Goal: Task Accomplishment & Management: Manage account settings

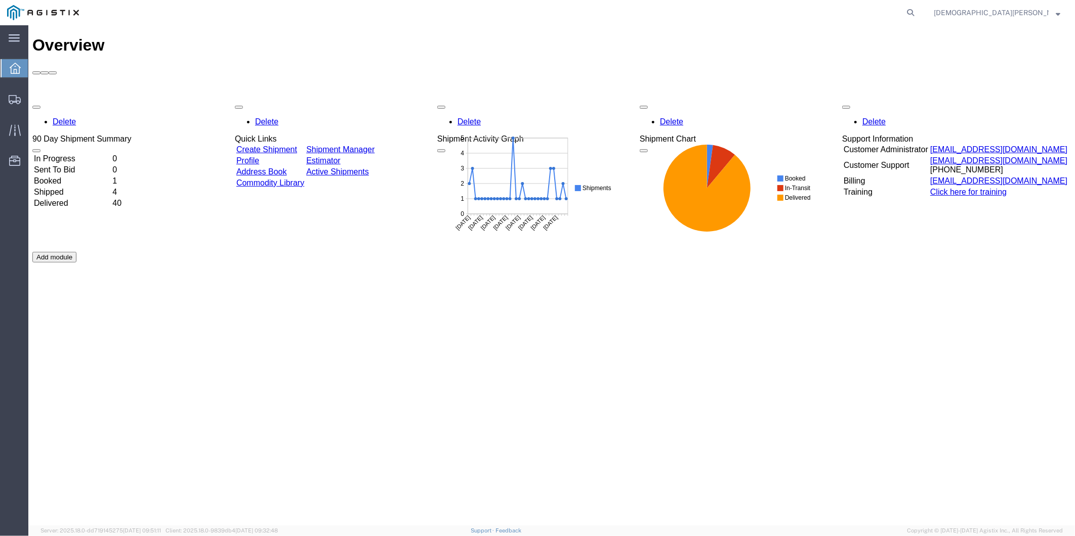
click at [919, 8] on agx-global-search at bounding box center [757, 12] width 324 height 25
click at [917, 11] on icon at bounding box center [910, 13] width 14 height 14
click at [826, 13] on input "search" at bounding box center [750, 13] width 308 height 24
type input "56795021"
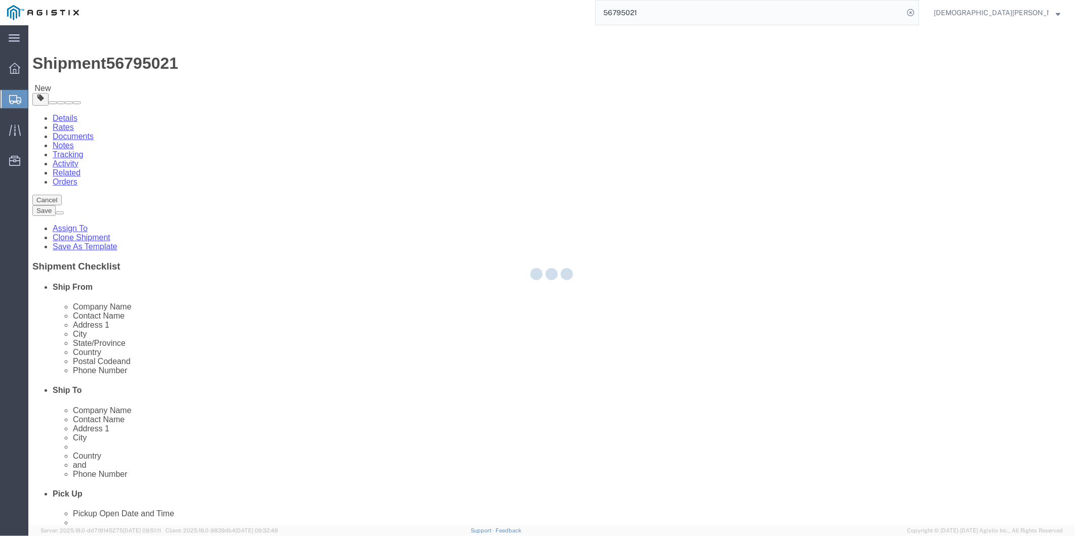
select select
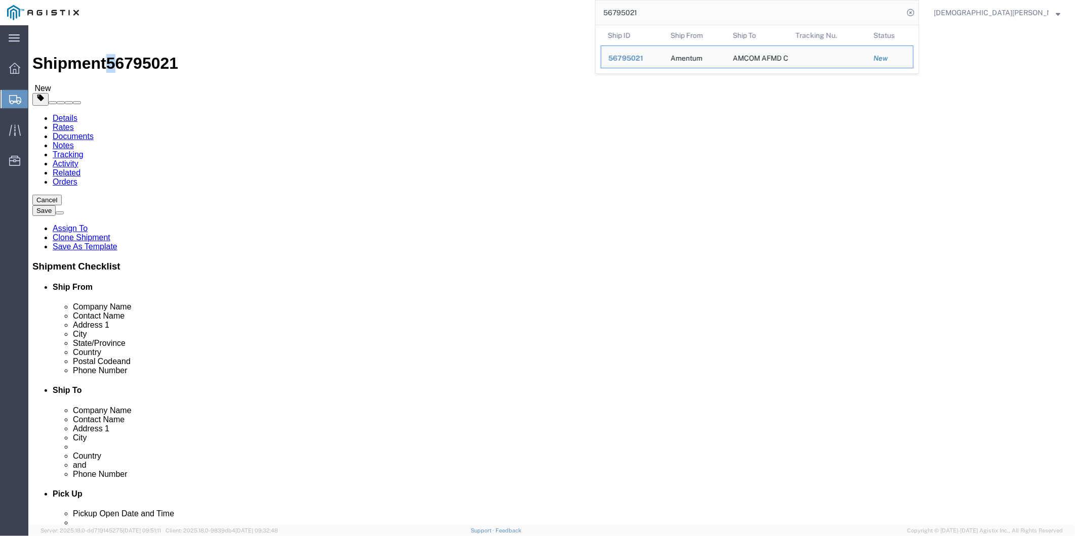
drag, startPoint x: 81, startPoint y: 11, endPoint x: 92, endPoint y: 11, distance: 10.6
click h1 "Shipment 56795021"
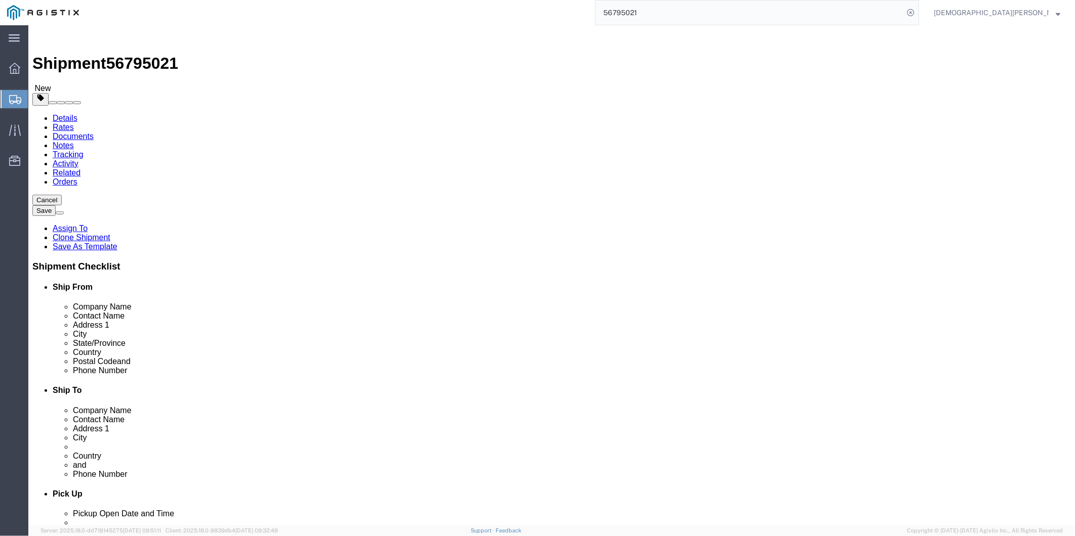
click span "56795021"
drag, startPoint x: 86, startPoint y: 13, endPoint x: 136, endPoint y: 8, distance: 50.4
click span "56795021"
copy span "56795021"
click div "Location My Profile Location GD-OTS Anniston (Commerce) GD-OTS Camden GD-OTS De…"
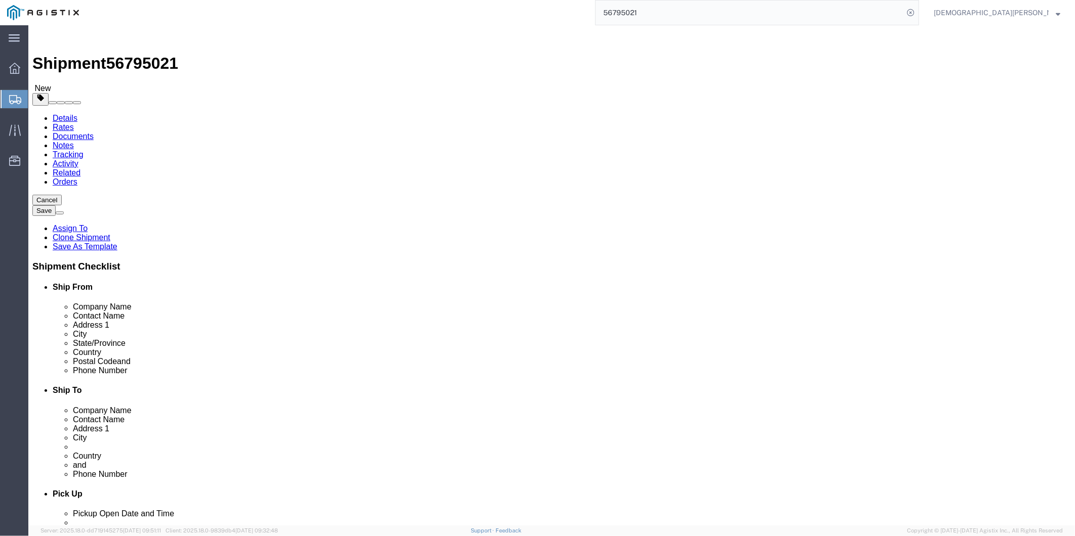
click input "Ron Pineda"
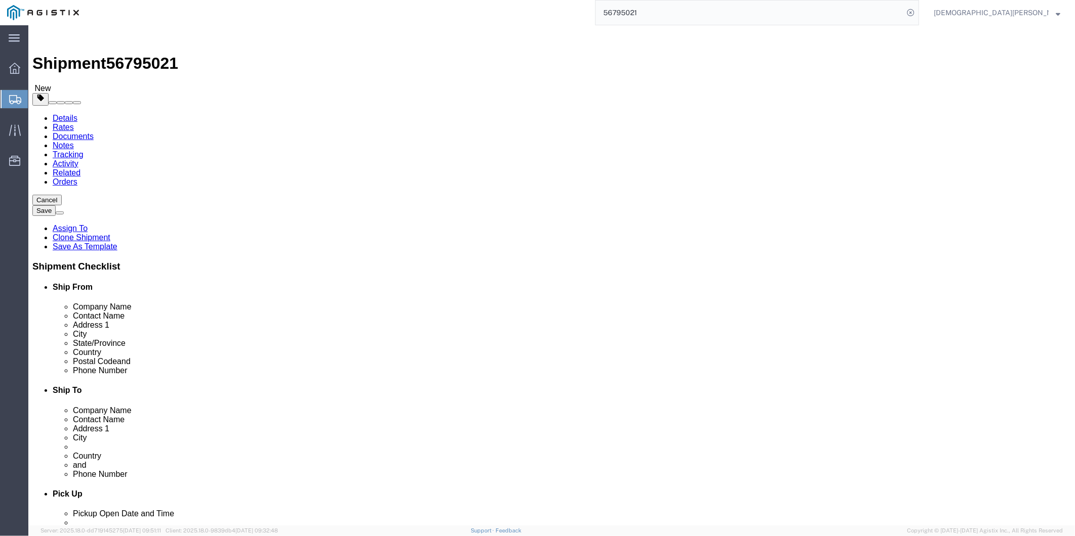
click input "Ron Pineda"
click input "254 289-3925"
drag, startPoint x: 225, startPoint y: 430, endPoint x: 62, endPoint y: 414, distance: 164.2
click div "Location My Profile Location GD-OTS Anniston (Commerce) GD-OTS Camden GD-OTS De…"
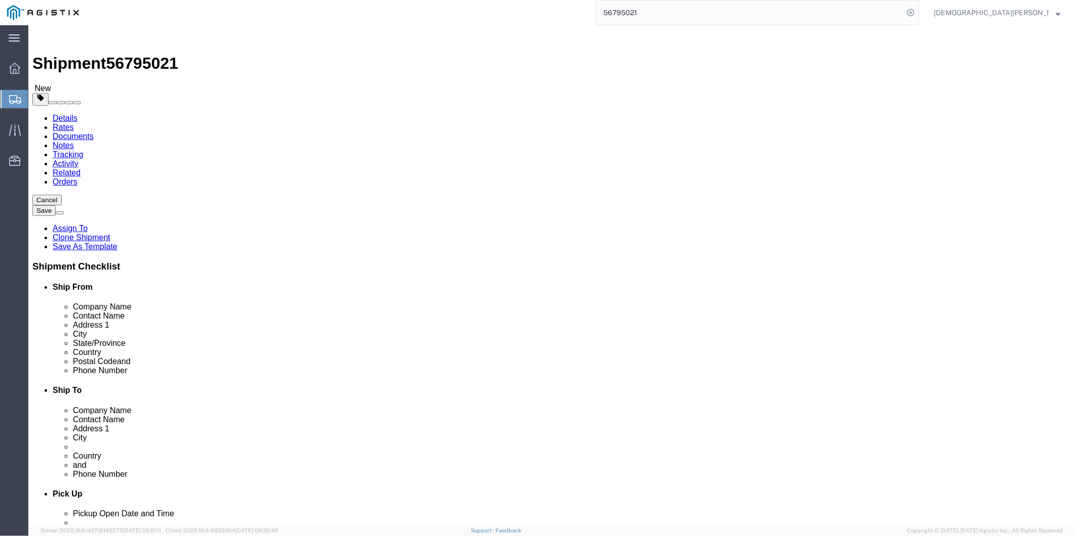
click input "BLDG 736 Longbow Drive"
drag, startPoint x: 258, startPoint y: 307, endPoint x: 134, endPoint y: 310, distance: 124.0
click div "Address 1 BLDG 736 Longbow Drive"
click div "Location My Profile Location GD-OTS Anniston (Commerce) GD-OTS Camden GD-OTS De…"
click input "Yoakum Defrenn Army Heliport"
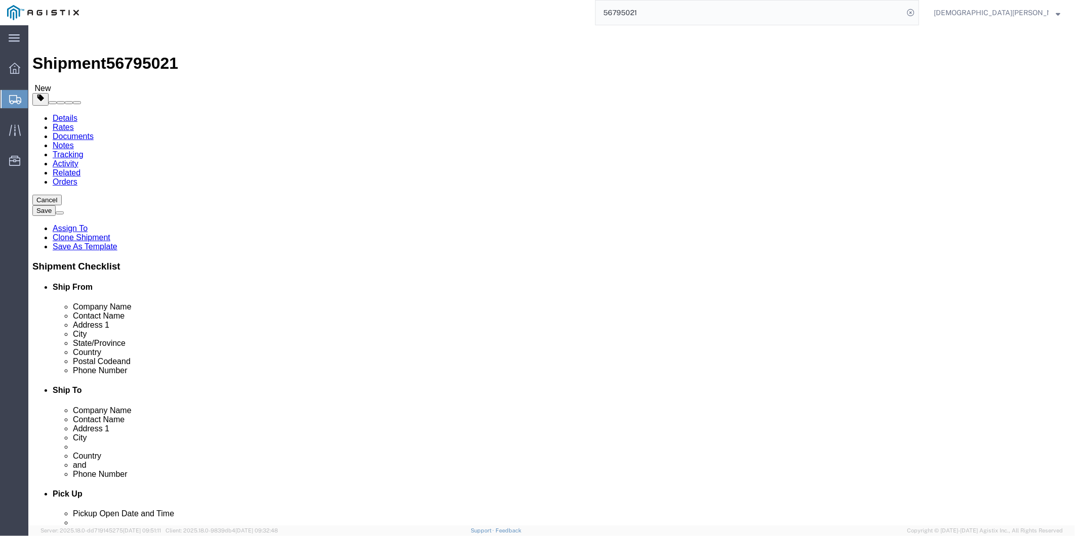
drag, startPoint x: 262, startPoint y: 331, endPoint x: 141, endPoint y: 335, distance: 121.0
click div "Address 2 Yoakum Defrenn Army Heliport"
drag, startPoint x: 209, startPoint y: 407, endPoint x: 202, endPoint y: 407, distance: 7.1
click input "76544"
drag, startPoint x: 192, startPoint y: 408, endPoint x: 56, endPoint y: 381, distance: 139.3
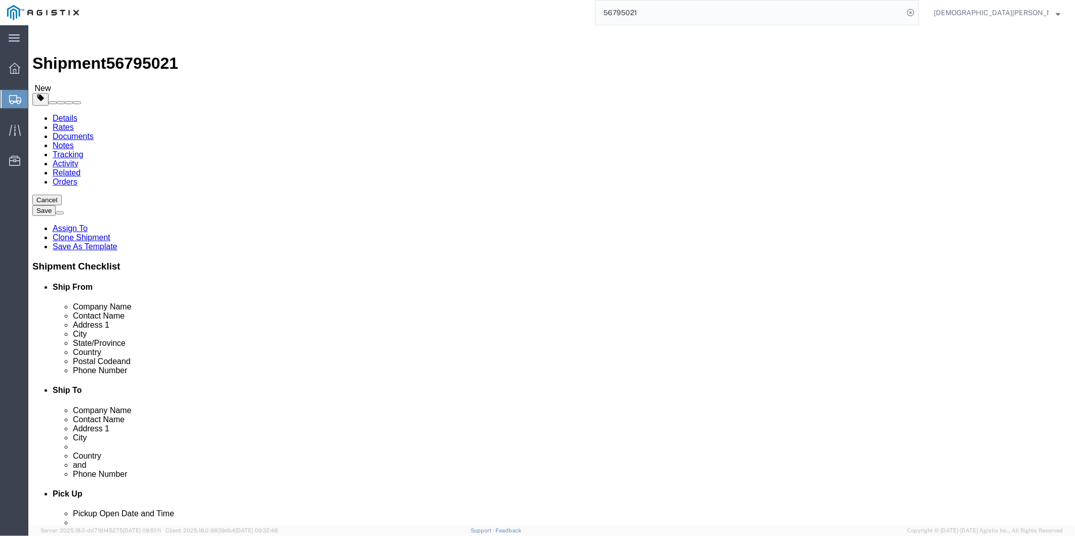
click div "Location My Profile Location GD-OTS Anniston (Commerce) GD-OTS Camden GD-OTS De…"
click input "Fort Hood"
drag, startPoint x: 204, startPoint y: 348, endPoint x: 107, endPoint y: 346, distance: 97.7
click div "City Fort Hood"
click div "Location My Profile Location GD-OTS Anniston (Commerce) GD-OTS Camden GD-OTS De…"
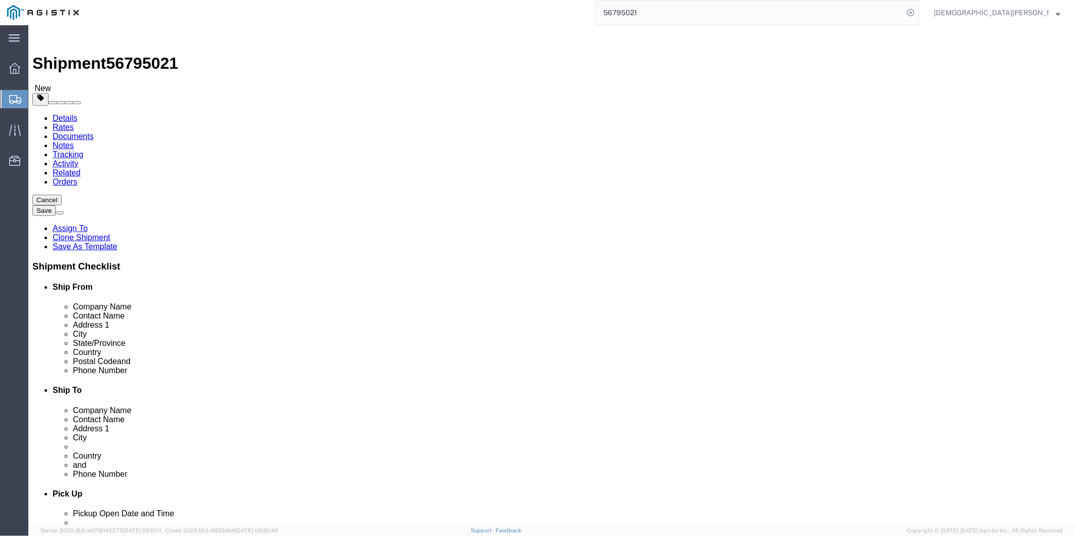
drag, startPoint x: 682, startPoint y: 274, endPoint x: 489, endPoint y: 270, distance: 193.4
click div "Company Name AMCOM AFMD C/O Amentum"
drag, startPoint x: 618, startPoint y: 296, endPoint x: 647, endPoint y: 296, distance: 28.8
click input "Rob Day/Terrell Bowser RM 109"
drag, startPoint x: 659, startPoint y: 312, endPoint x: 522, endPoint y: 307, distance: 136.7
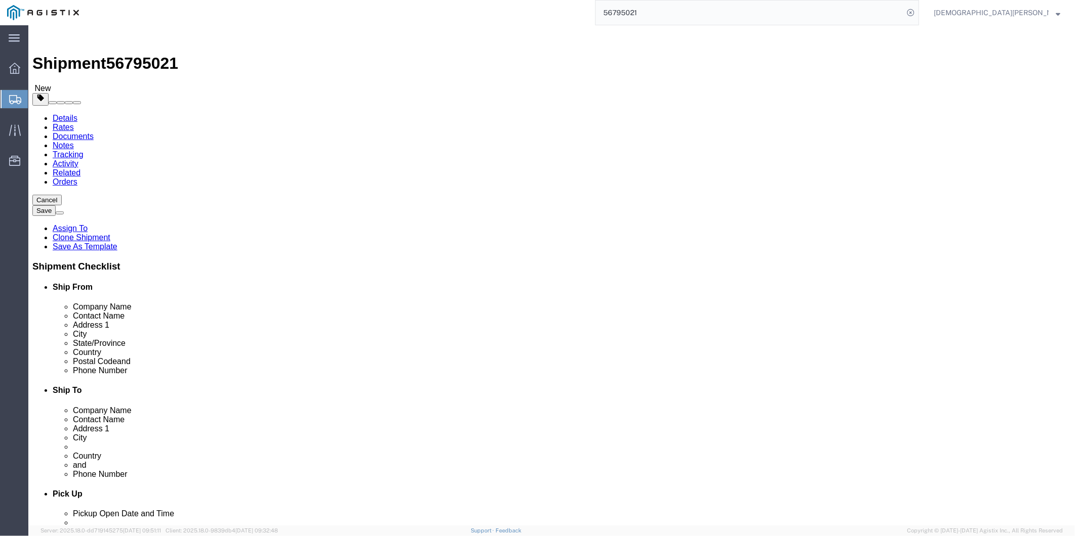
click div "Address 1 Water’s Edge the Strand"
click input "63 The Strand"
drag, startPoint x: 635, startPoint y: 332, endPoint x: 511, endPoint y: 331, distance: 123.5
click div "Address 2 63 The Strand"
drag, startPoint x: 644, startPoint y: 354, endPoint x: 479, endPoint y: 343, distance: 164.9
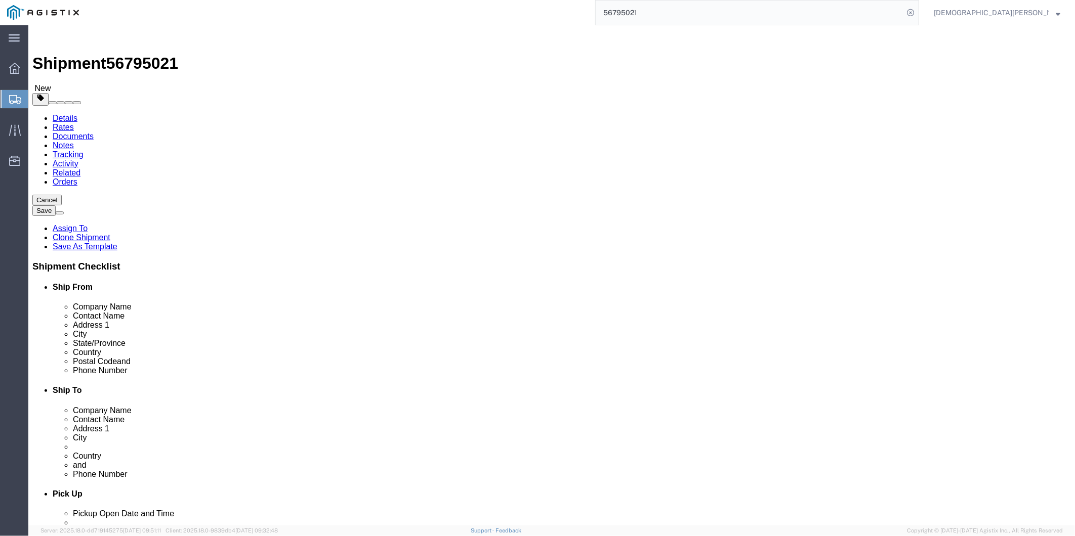
click div "City North Ward QLD"
drag, startPoint x: 646, startPoint y: 347, endPoint x: 465, endPoint y: 344, distance: 181.2
click div "City North Ward QLD"
click input "254-291-6689"
click icon
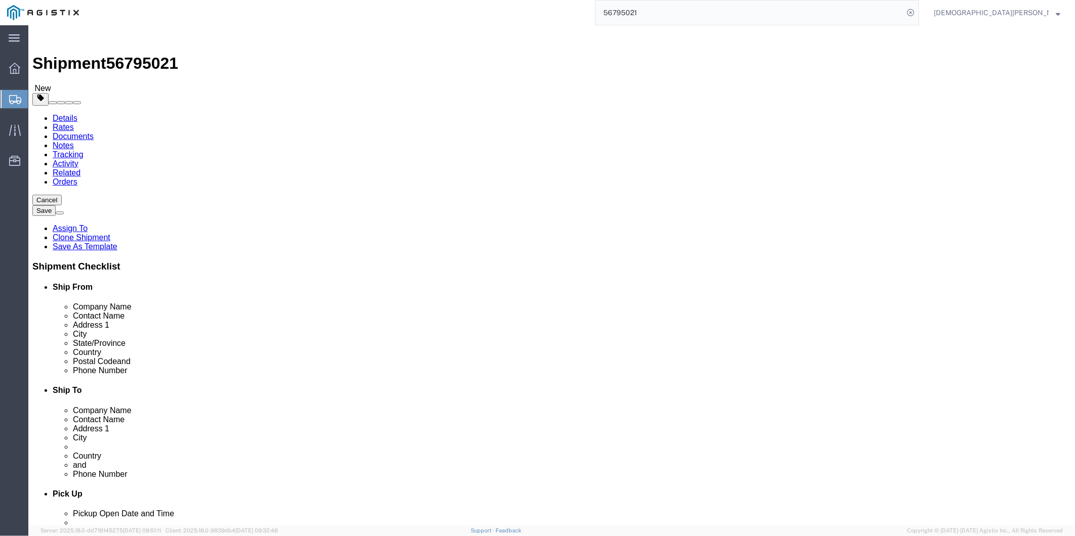
click dd "6.00 Each"
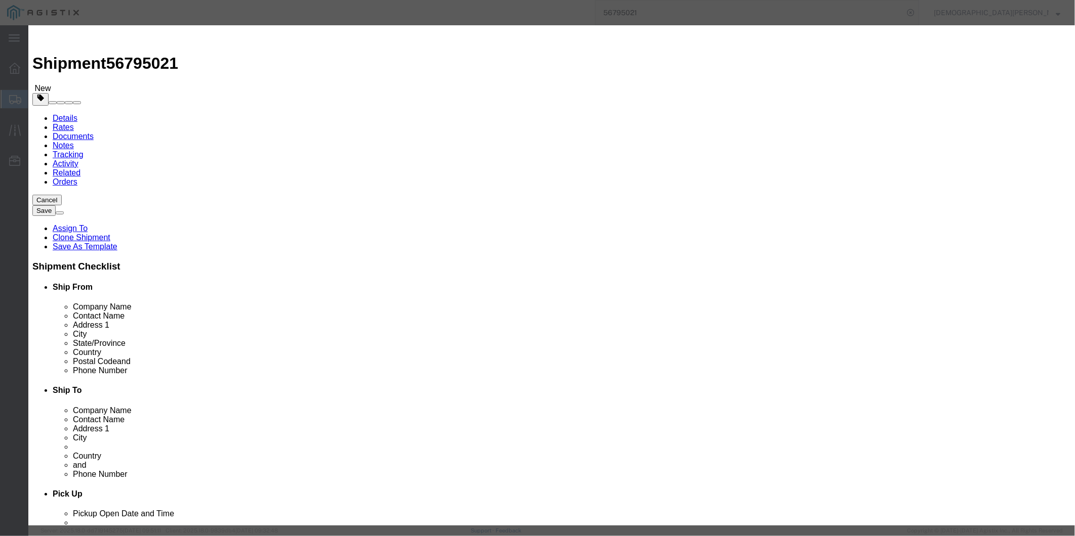
click icon "button"
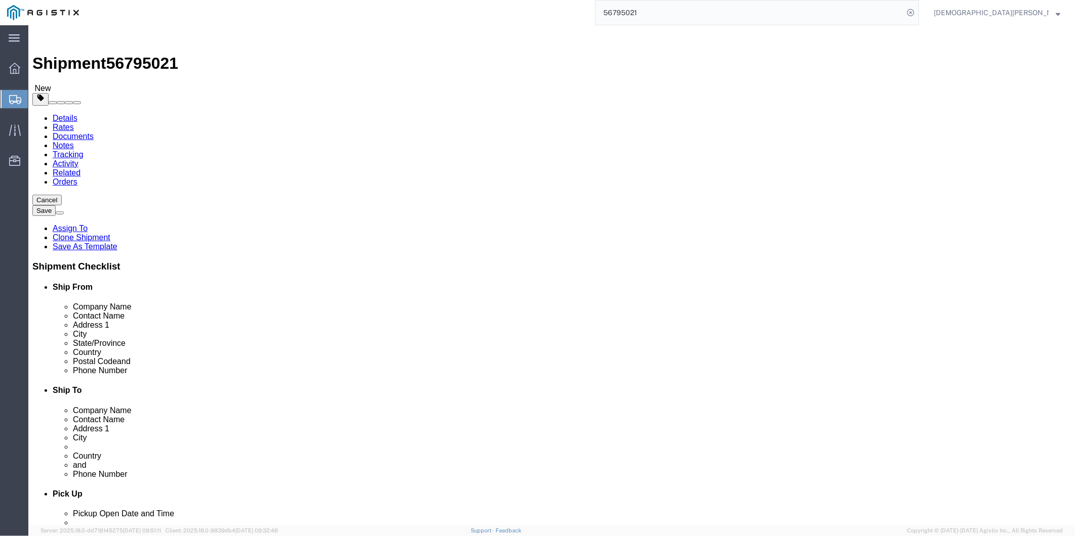
click dd "2.00 Each"
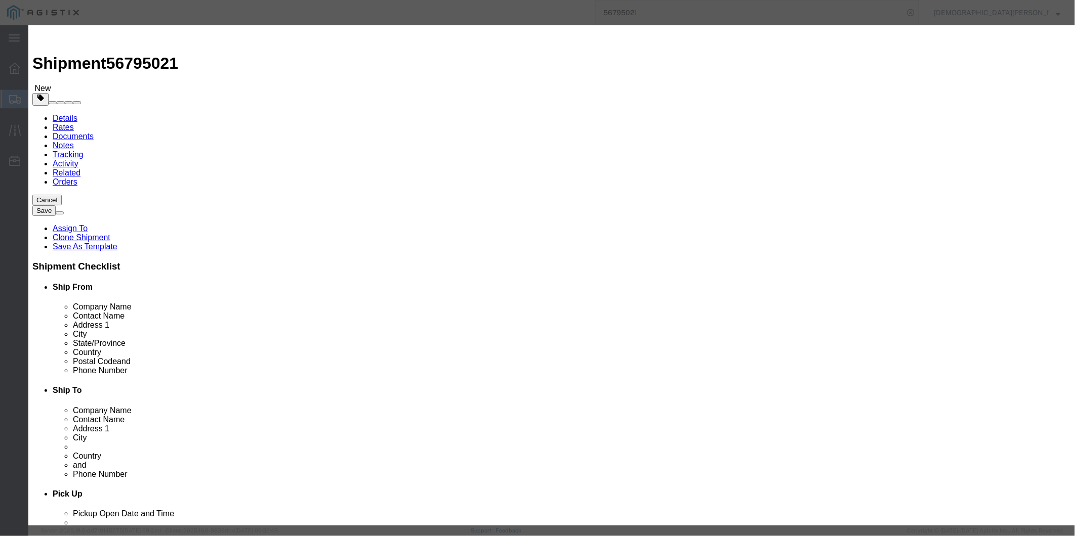
click icon "button"
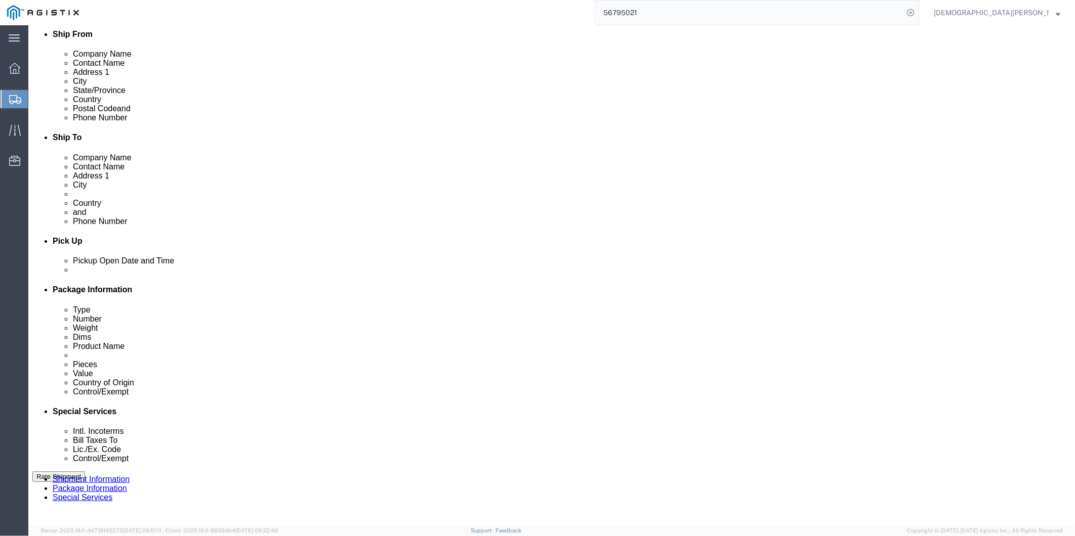
scroll to position [256, 0]
click dt "Pieces:"
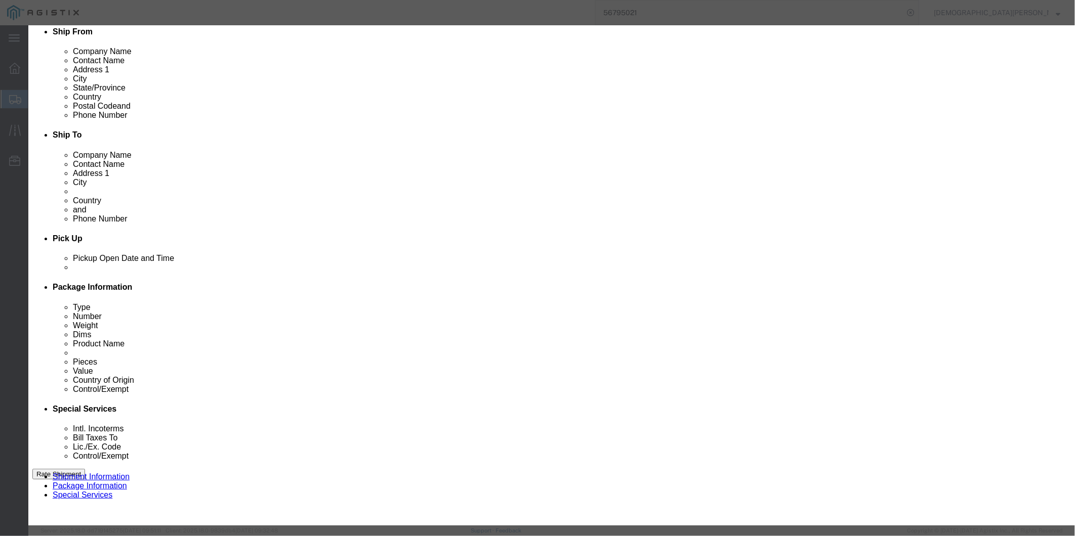
click icon "button"
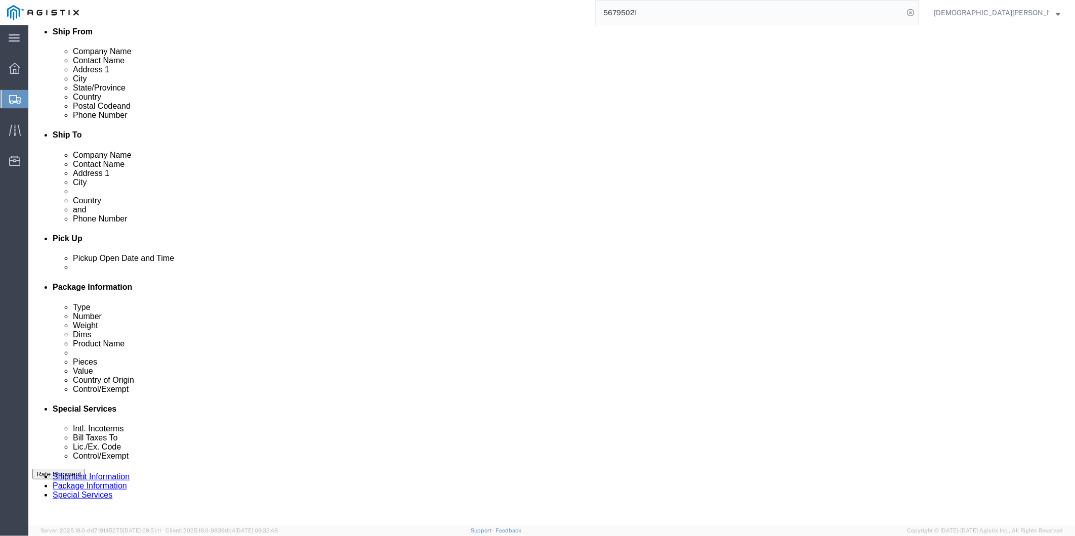
click dd "60.00 USD"
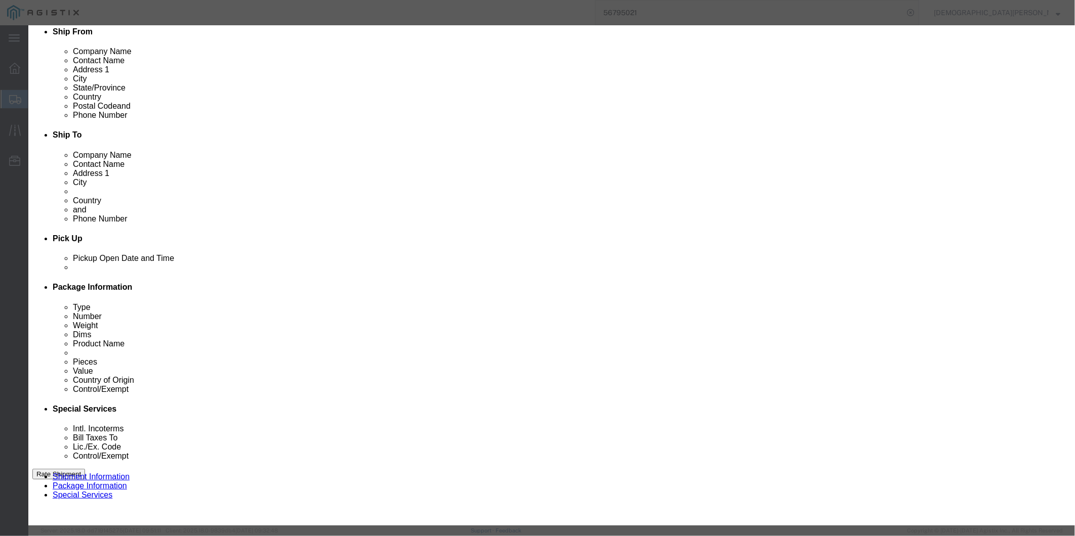
click icon "button"
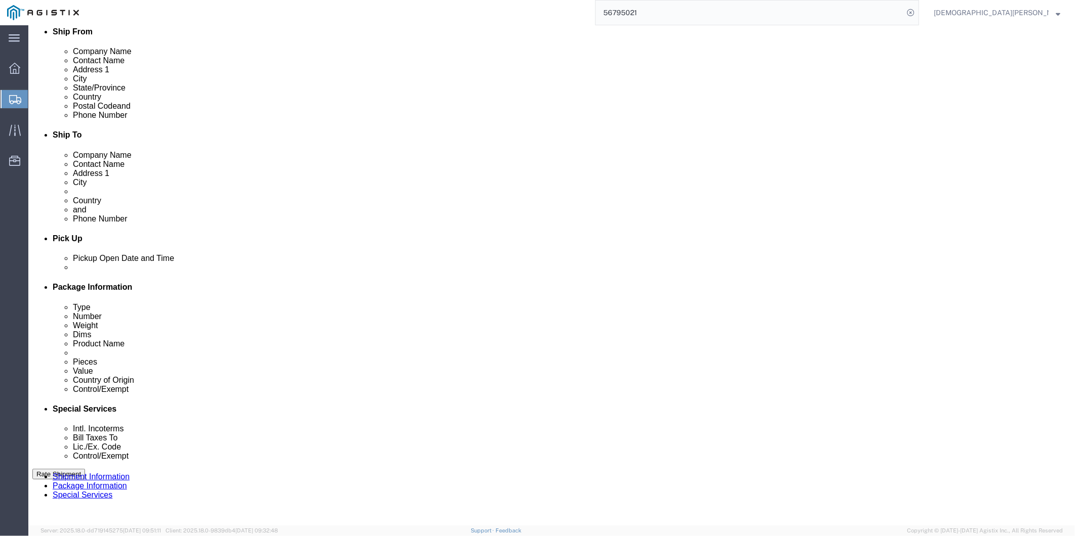
click dd "4.00 Each"
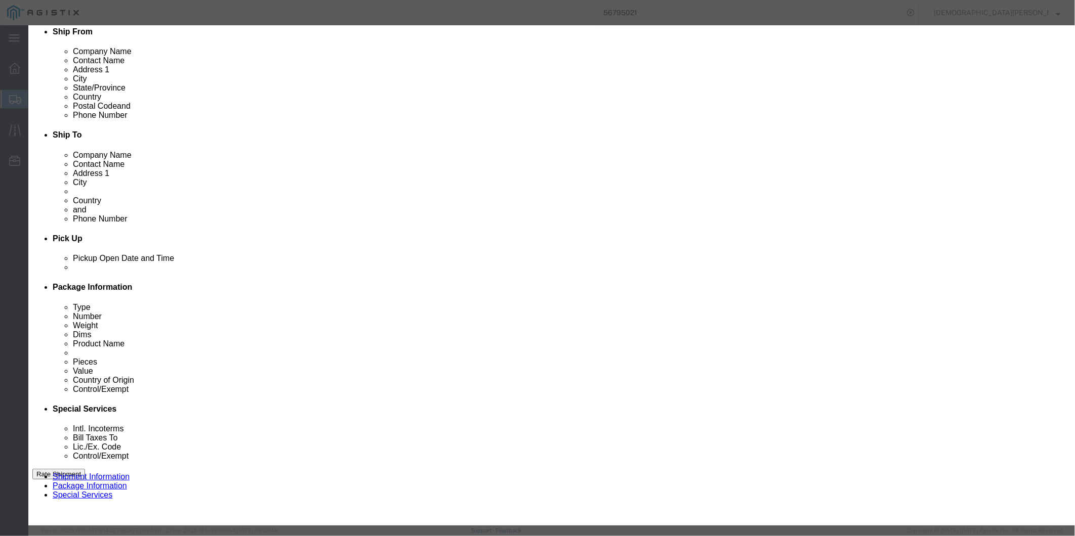
drag, startPoint x: 409, startPoint y: 79, endPoint x: 258, endPoint y: 73, distance: 151.4
click div "Product Name Laptop"
click button "Close"
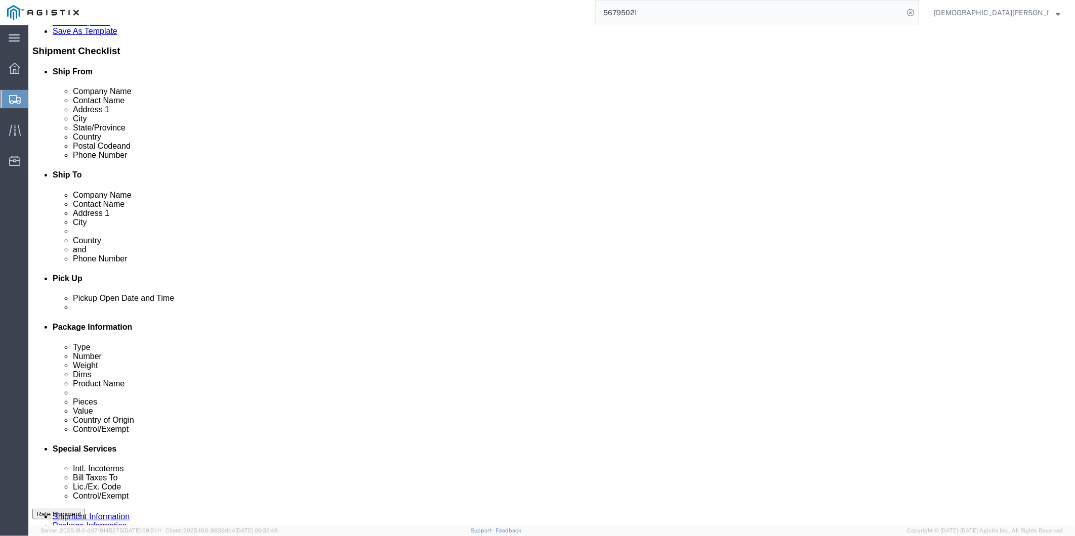
scroll to position [225, 0]
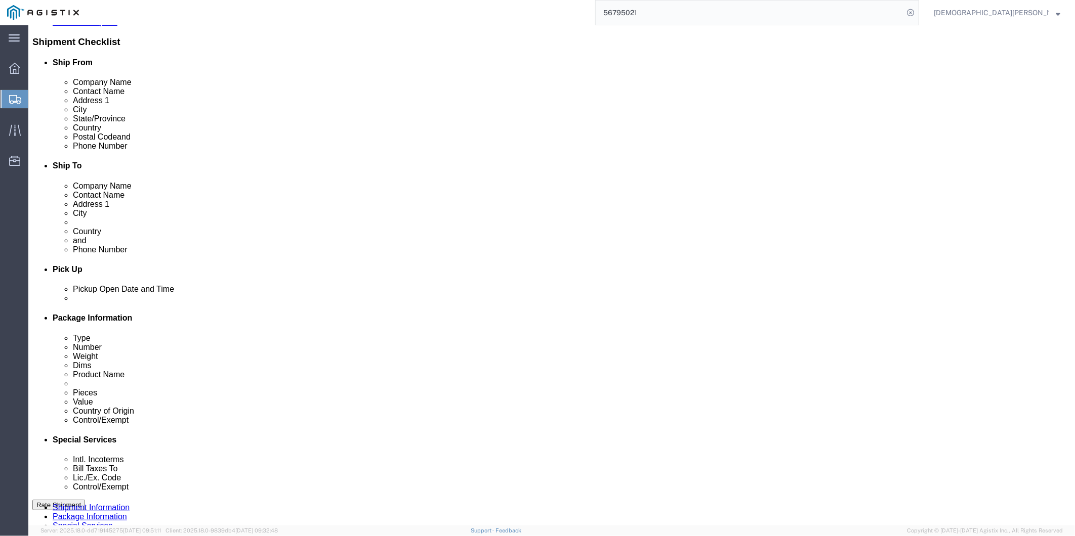
click div "Pieces: 4.00 Each Total value: 4000.00 USD"
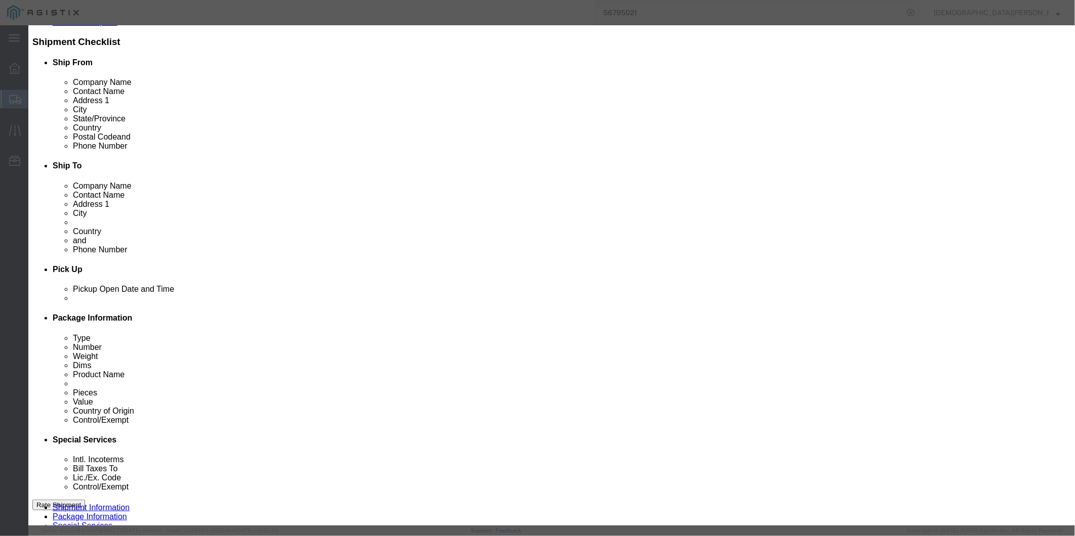
drag, startPoint x: 793, startPoint y: 448, endPoint x: 778, endPoint y: 438, distance: 18.1
click button "Close"
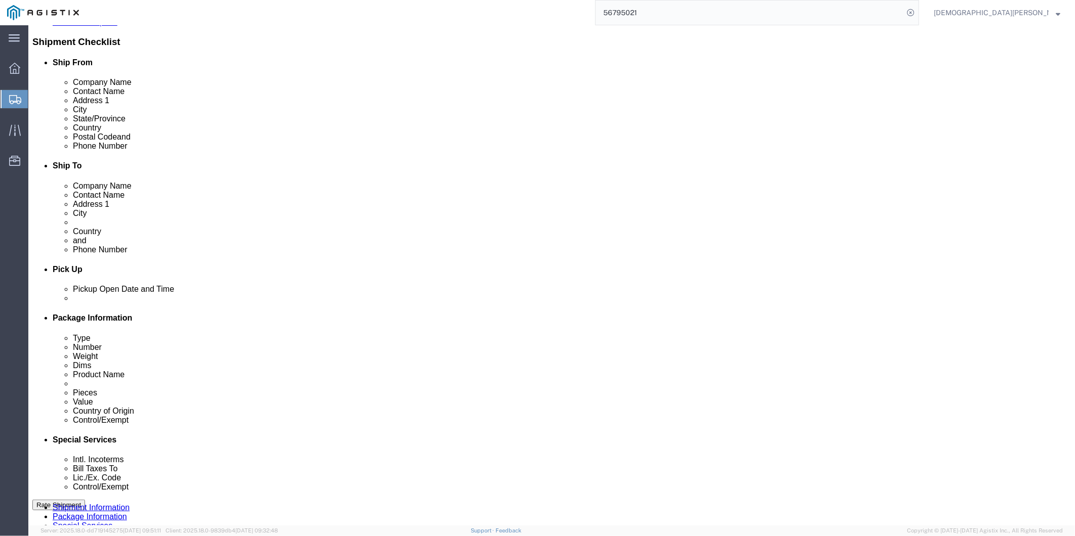
click div "Pieces: 4.00 Each Total value: 4000.00 USD"
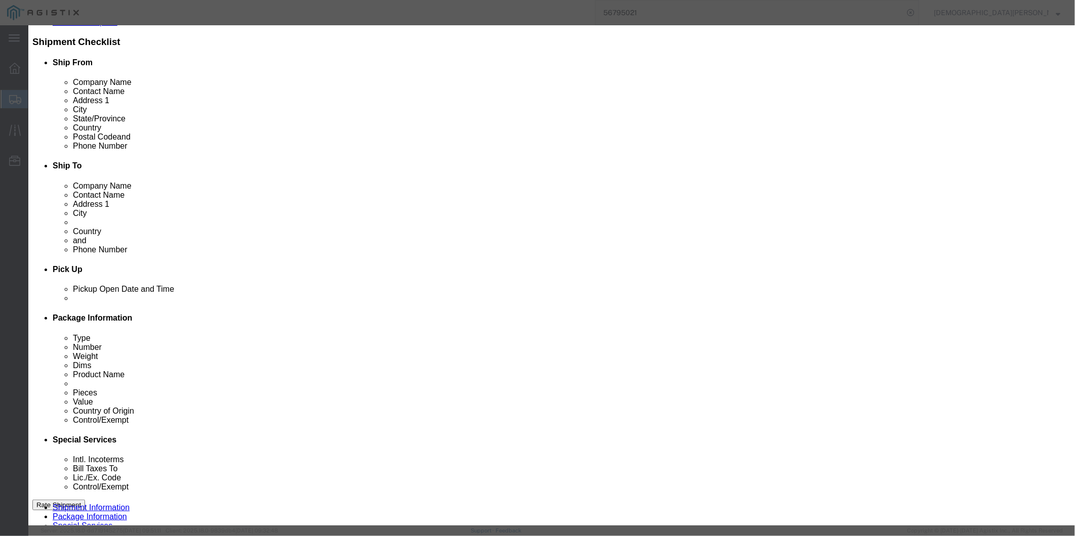
click h3 "Edit content"
click icon "button"
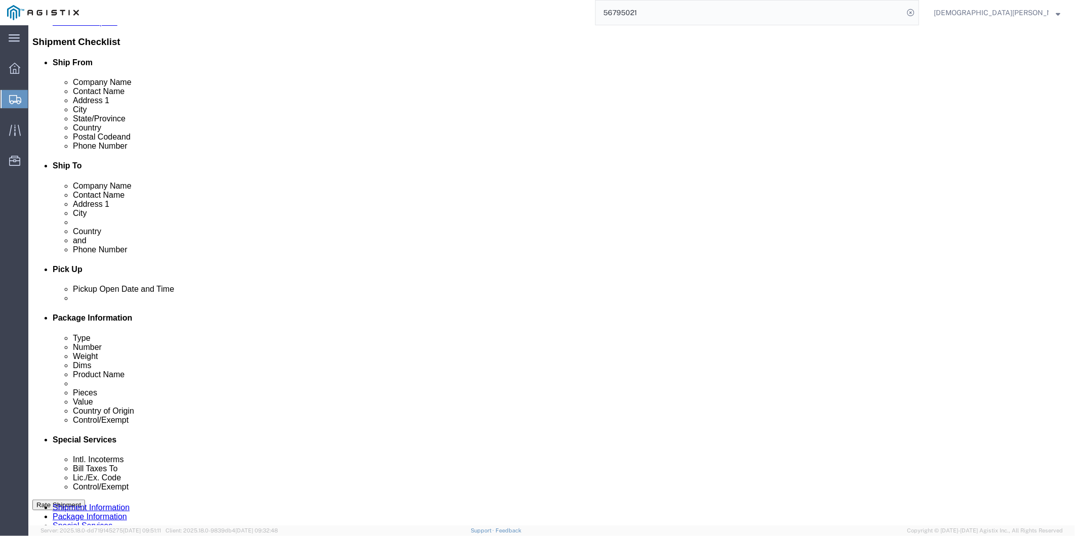
drag, startPoint x: 85, startPoint y: 11, endPoint x: 137, endPoint y: 9, distance: 52.7
click span "56795021"
copy span "56795021"
click link "Special Services"
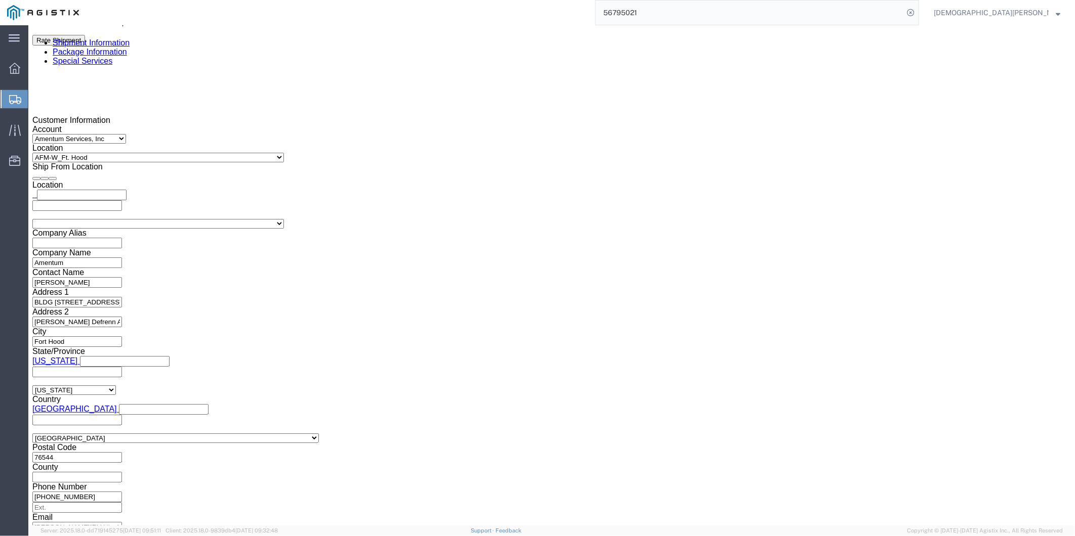
scroll to position [709, 0]
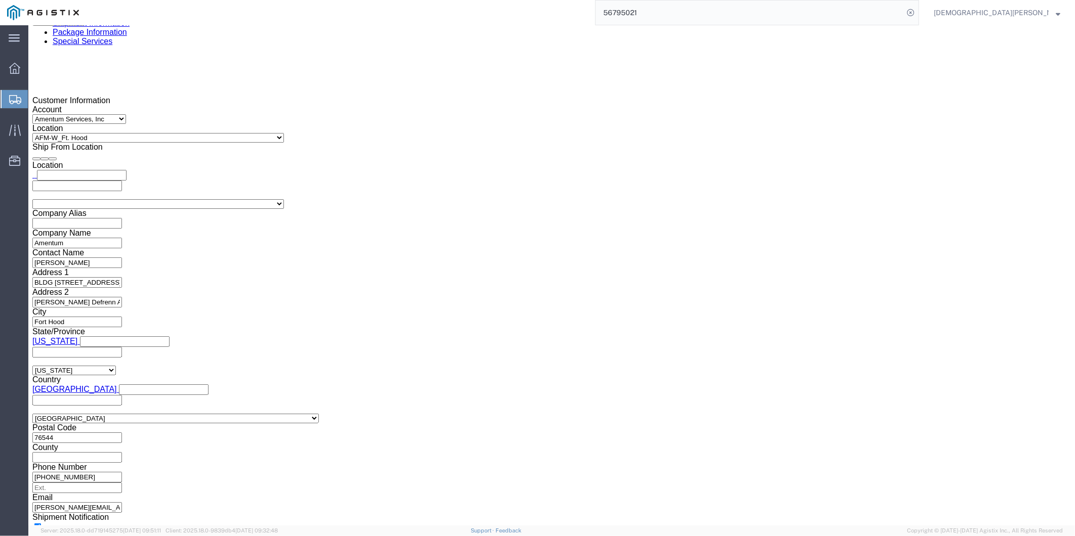
click input "text"
paste input "X20250911275031"
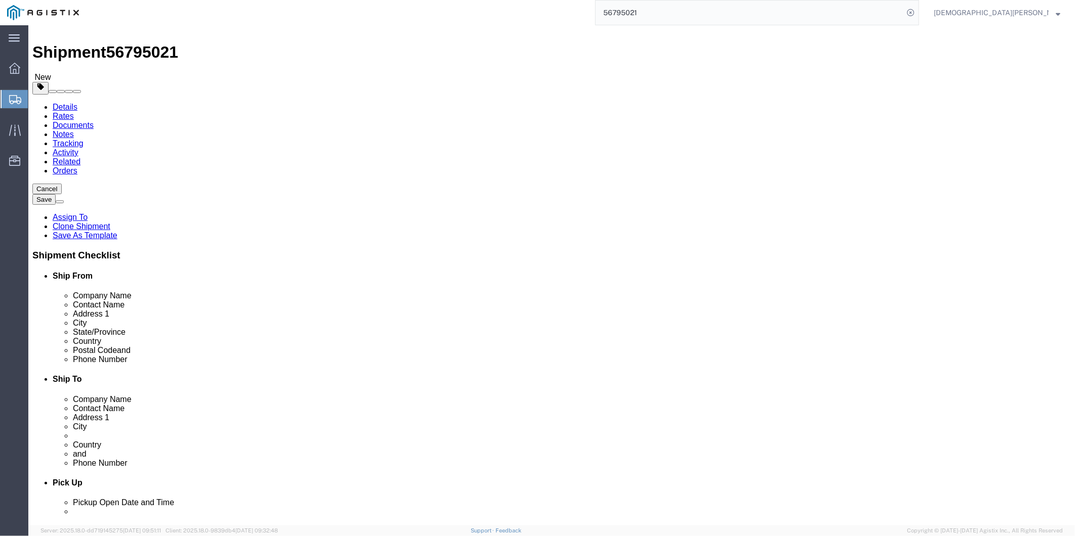
scroll to position [0, 0]
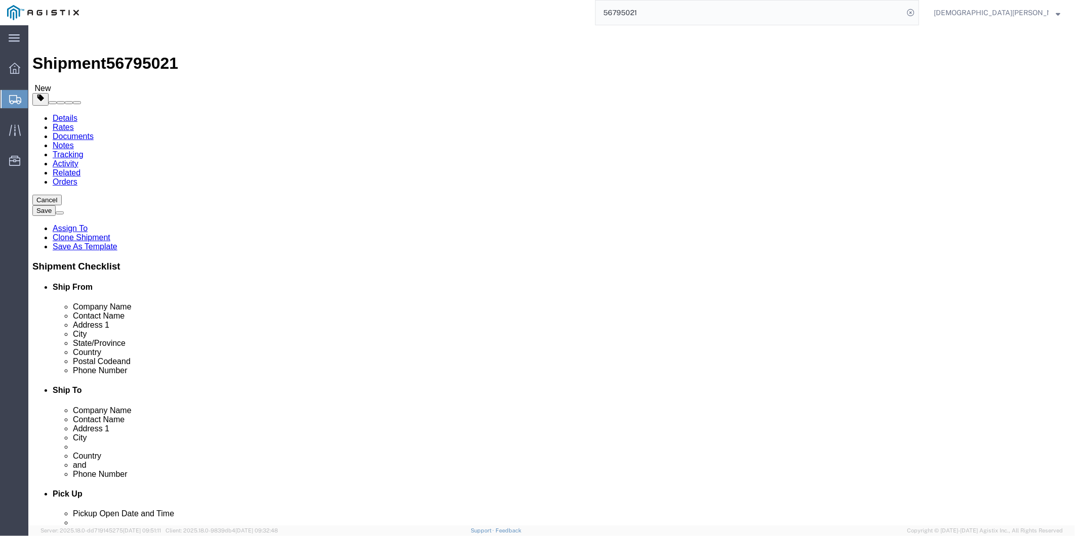
type input "X20250911275031"
click link "Documents"
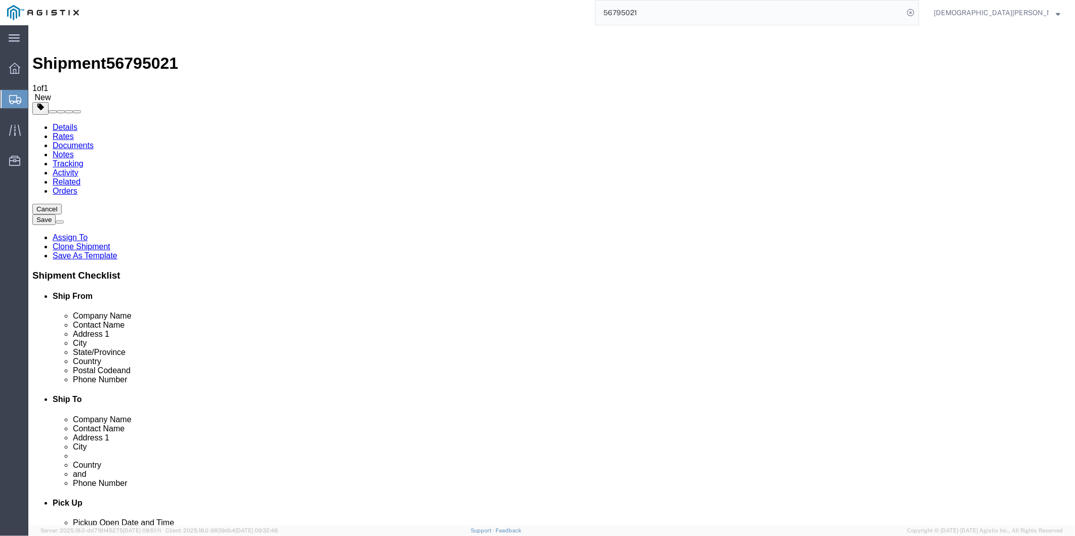
click at [87, 233] on link "Assign To" at bounding box center [69, 237] width 35 height 9
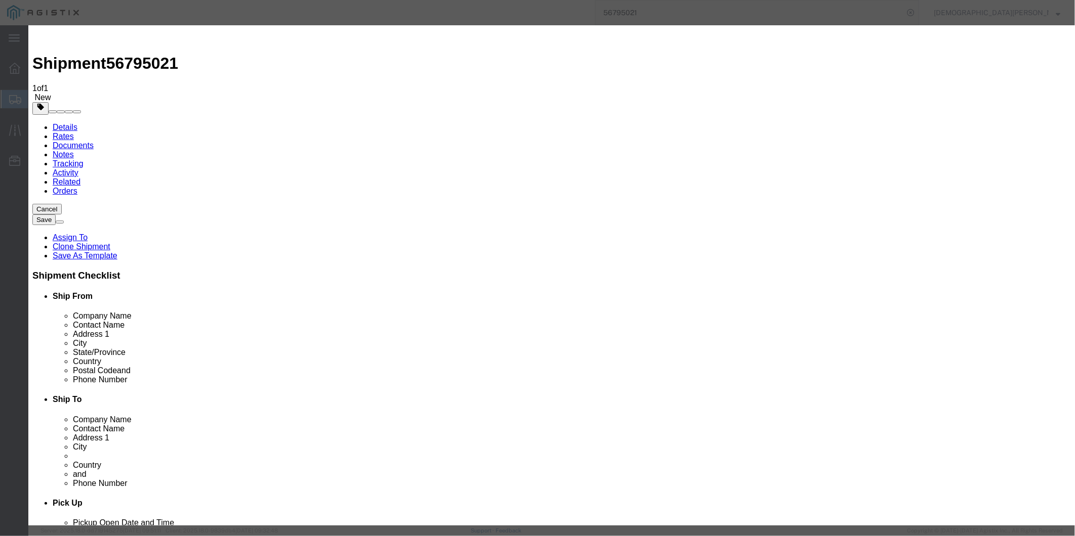
select select "101678"
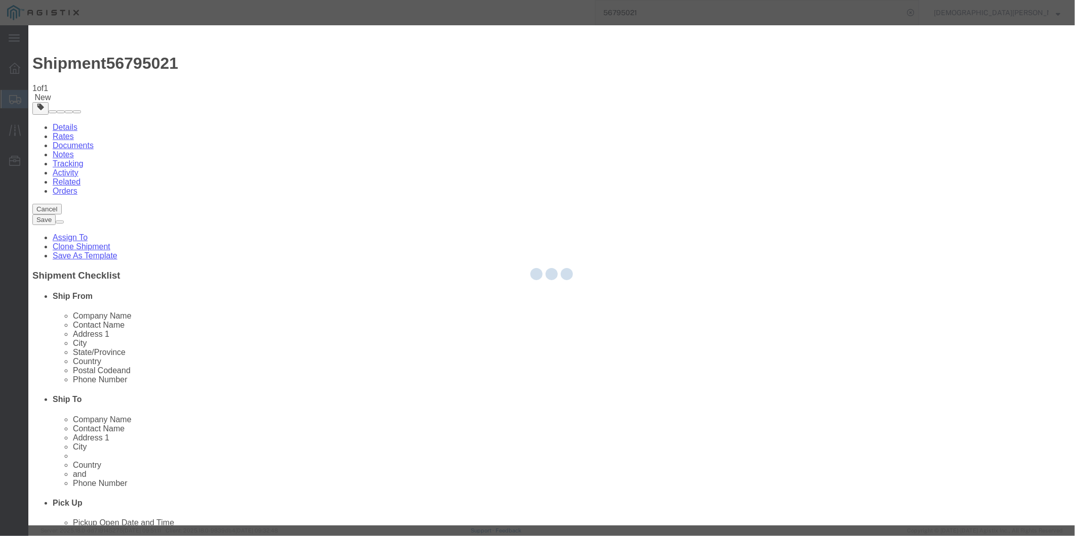
select select
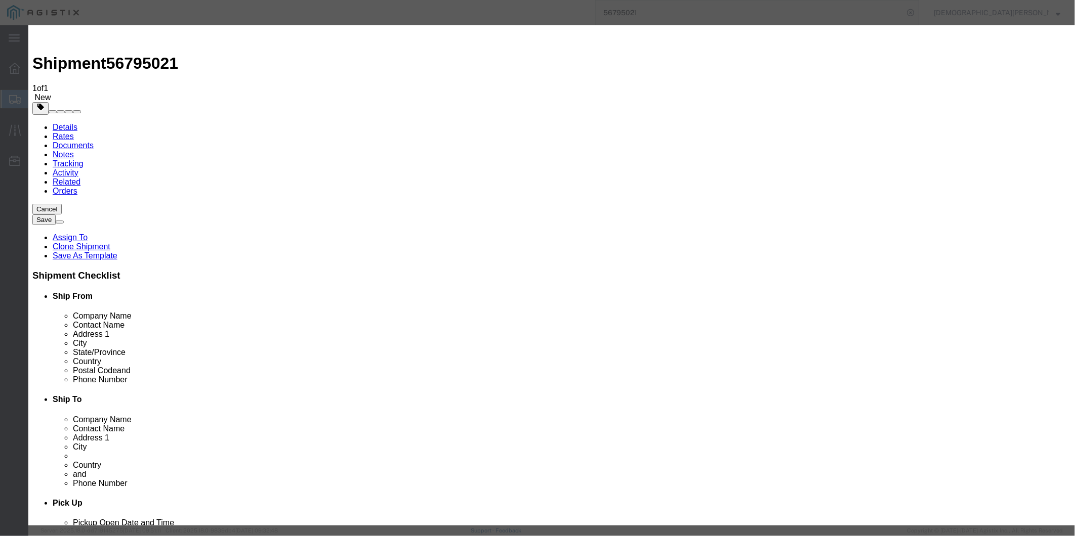
drag, startPoint x: 568, startPoint y: 99, endPoint x: 574, endPoint y: 119, distance: 20.6
type input "tms"
select select "51622"
drag, startPoint x: 518, startPoint y: 142, endPoint x: 543, endPoint y: 146, distance: 25.7
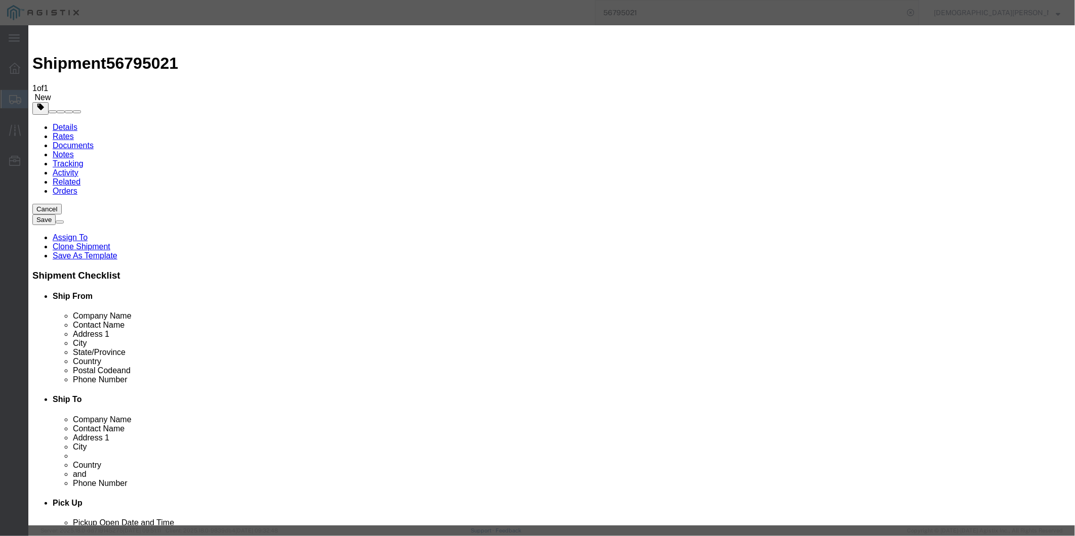
paste textarea "ITN: X20250911275031"
type textarea "ITN: X20250911275031"
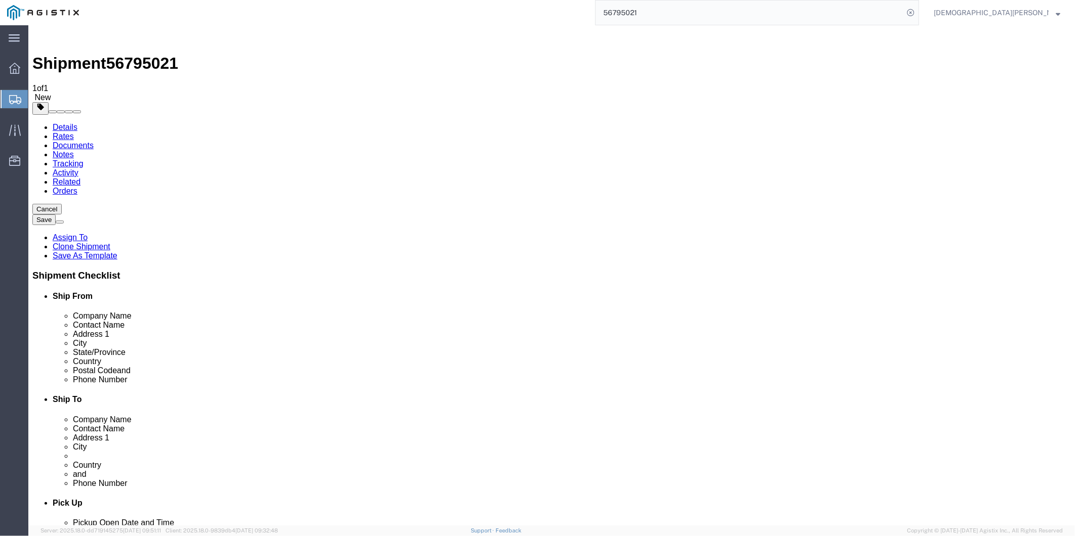
click at [93, 141] on link "Documents" at bounding box center [72, 145] width 41 height 9
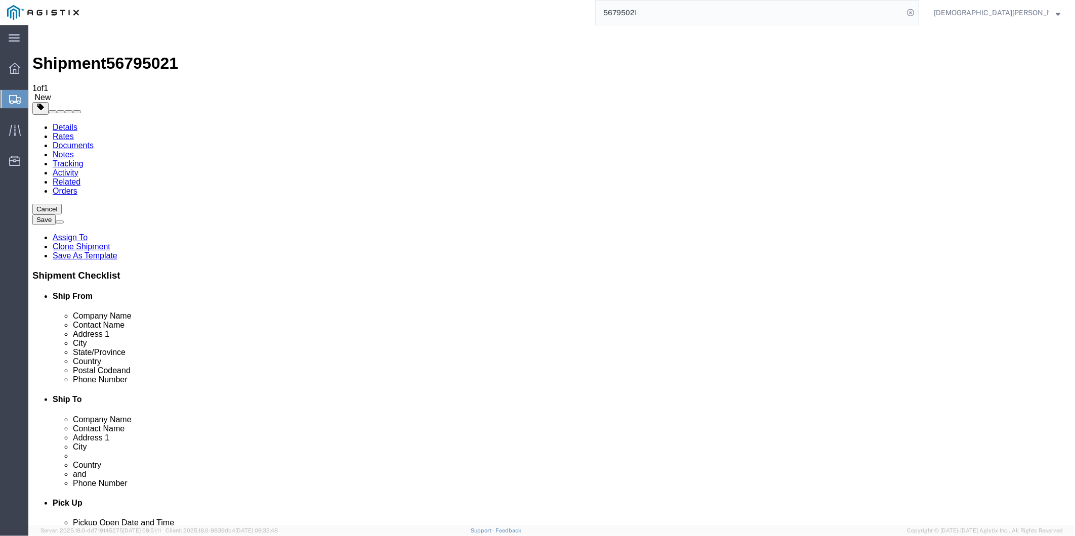
click at [93, 141] on link "Documents" at bounding box center [72, 145] width 41 height 9
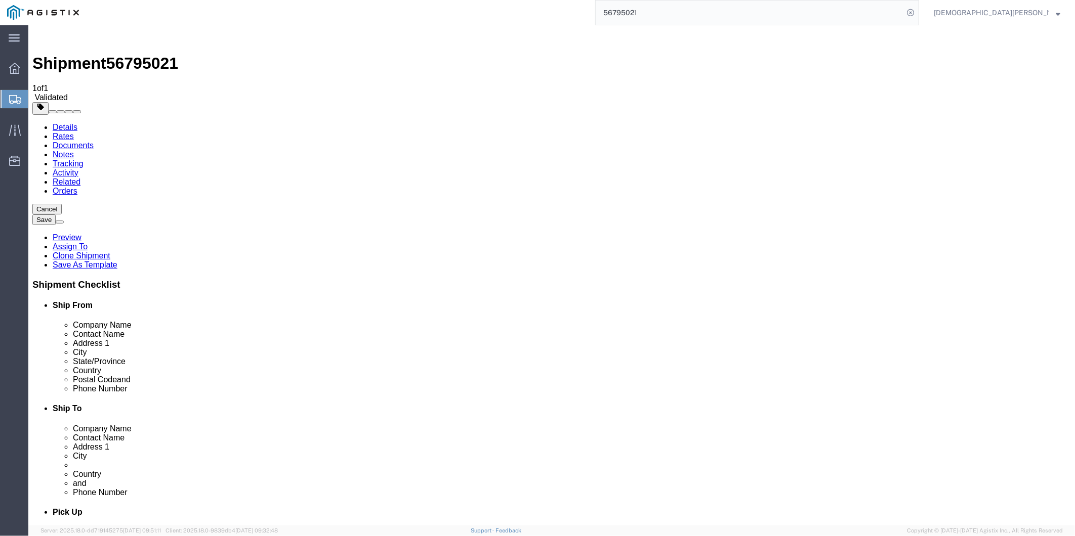
click at [93, 141] on link "Documents" at bounding box center [72, 145] width 41 height 9
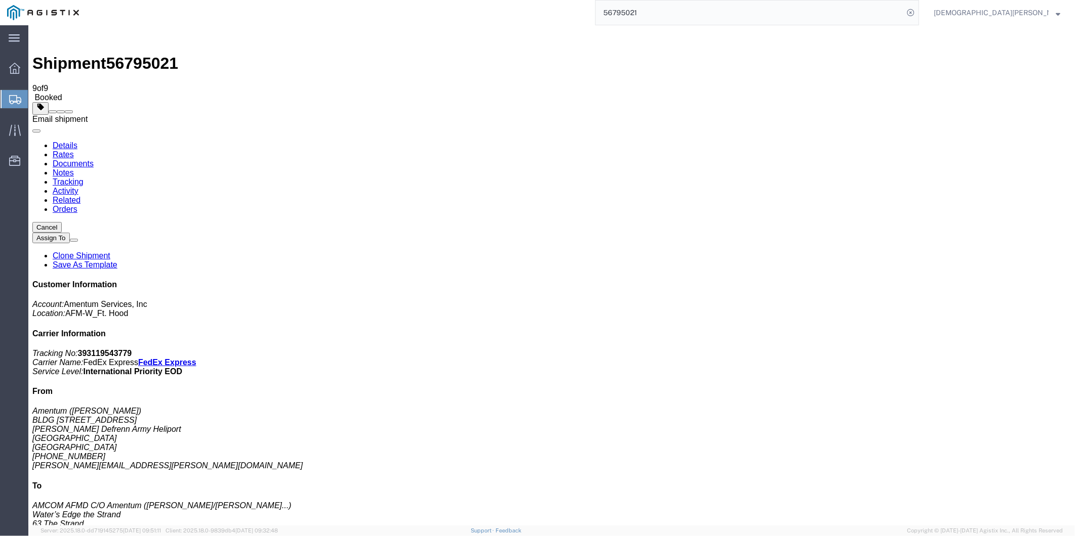
click at [68, 111] on span at bounding box center [68, 111] width 0 height 0
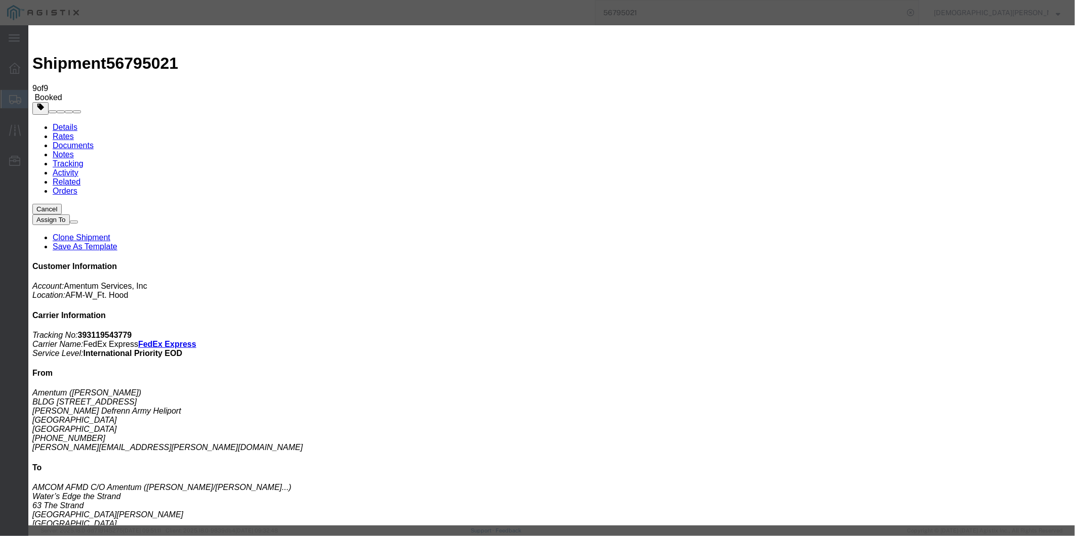
checkbox input "true"
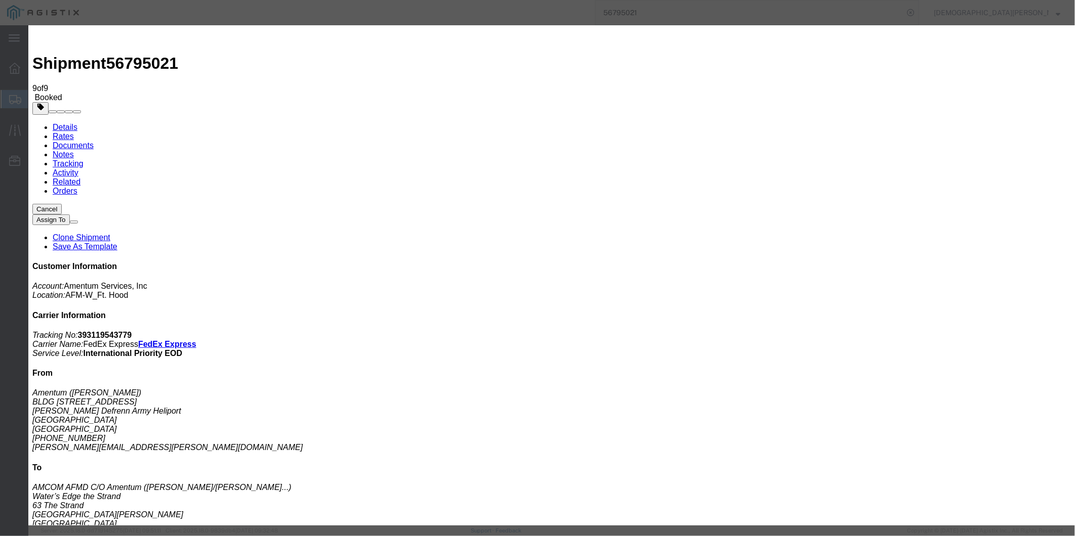
checkbox input "true"
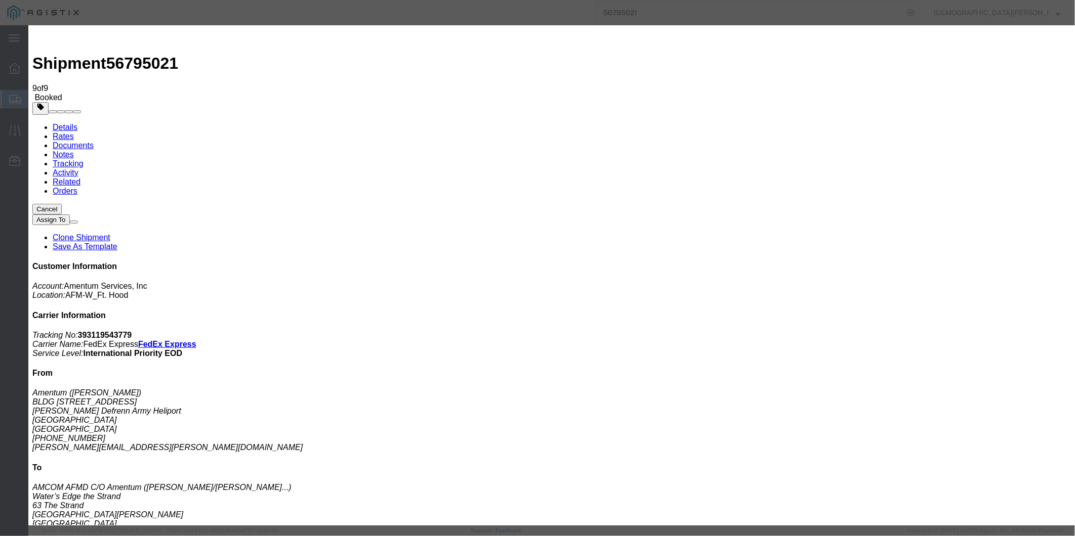
type textarea "AES ONLY FILE"
type input "Amentum@Craneww.com"
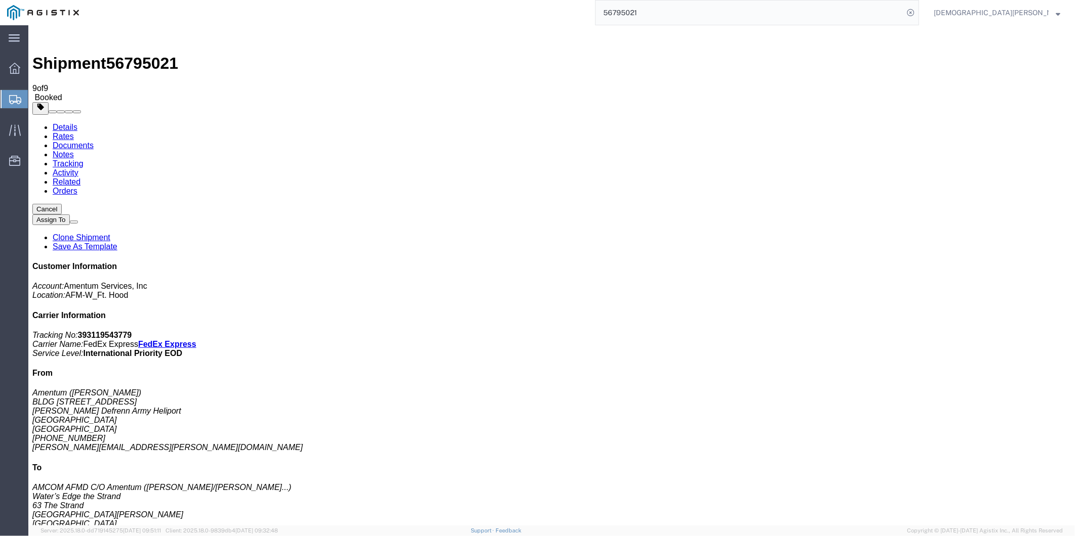
click at [903, 11] on input "56795021" at bounding box center [750, 13] width 308 height 24
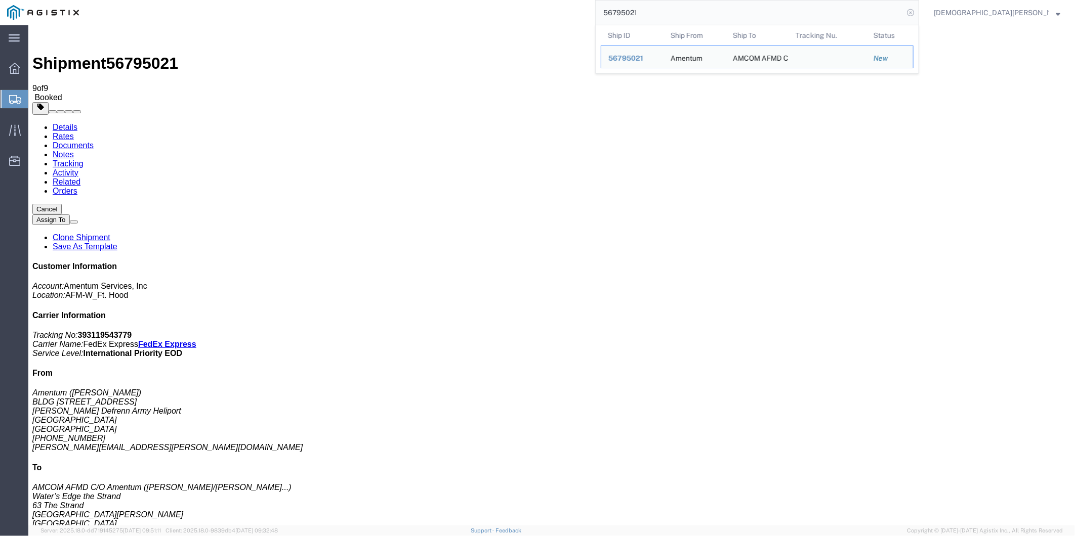
click at [917, 10] on icon at bounding box center [910, 13] width 14 height 14
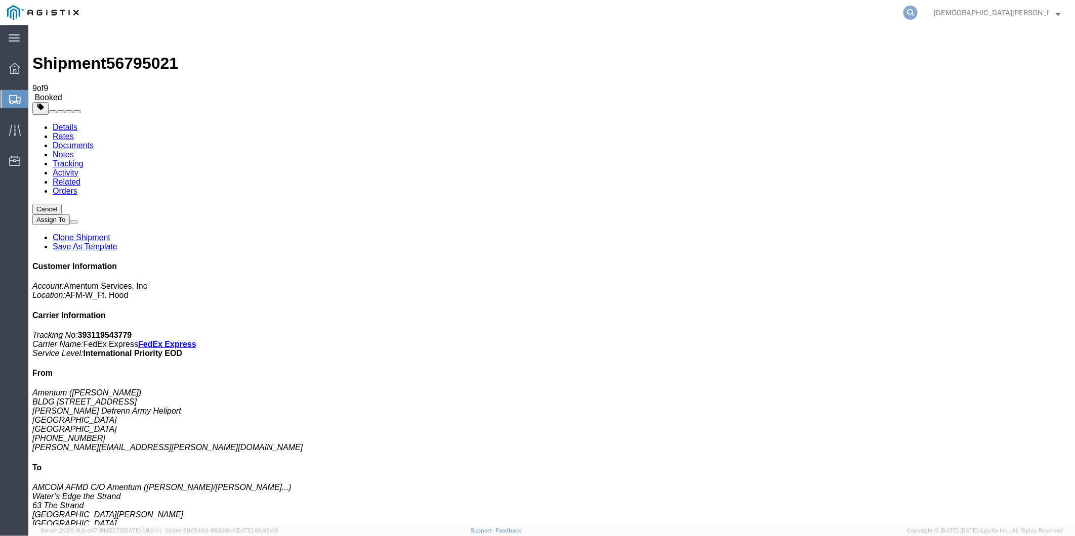
click at [917, 12] on icon at bounding box center [910, 13] width 14 height 14
type input "56737851"
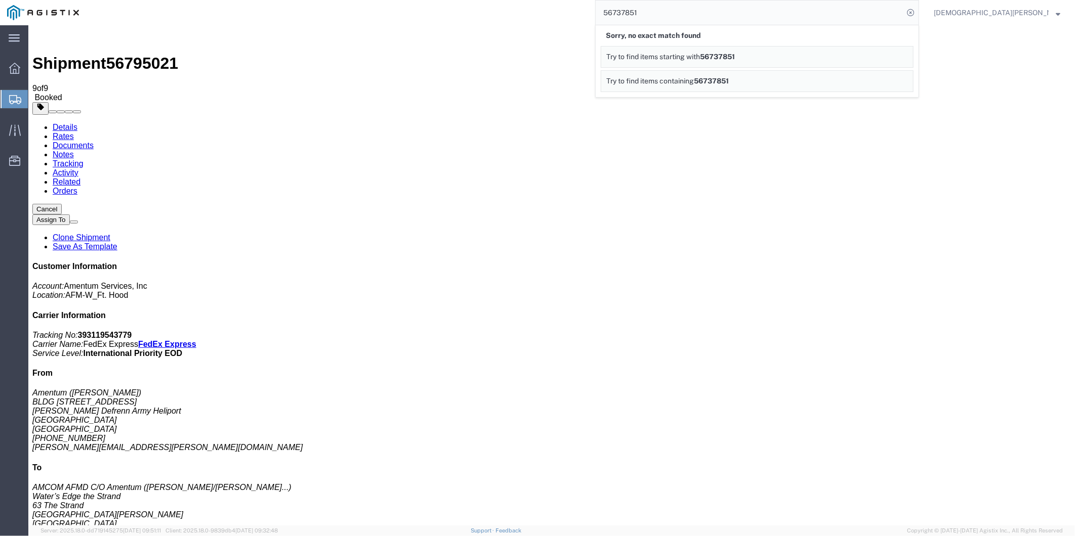
click at [507, 9] on div "56737851 Sorry, no exact match found Try to find items starting with 56737851 T…" at bounding box center [502, 12] width 833 height 25
click at [1061, 11] on div "[DEMOGRAPHIC_DATA][PERSON_NAME]" at bounding box center [997, 12] width 142 height 25
click at [1059, 11] on strong "button" at bounding box center [1058, 13] width 5 height 4
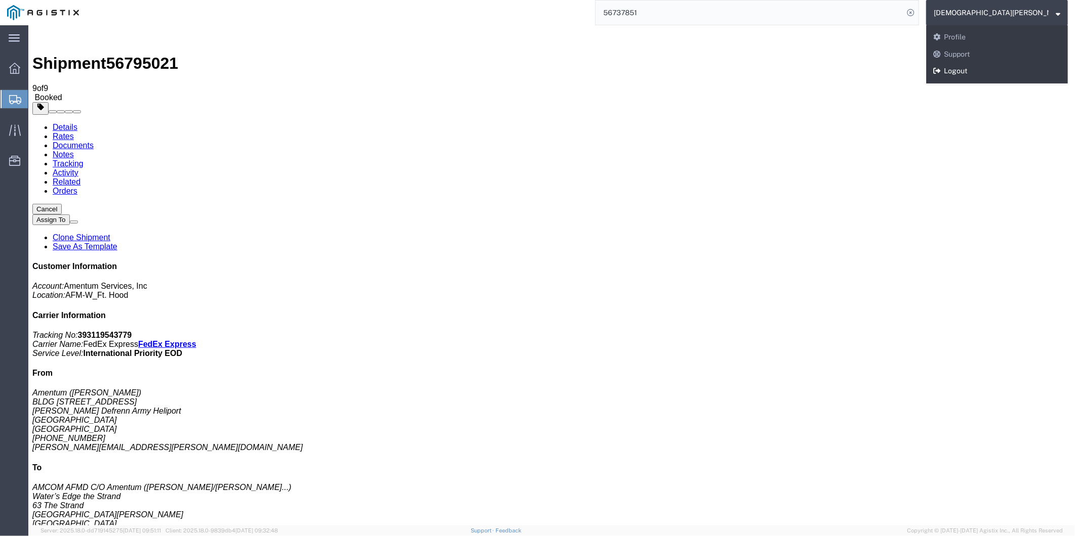
click at [1015, 71] on link "Logout" at bounding box center [997, 71] width 142 height 17
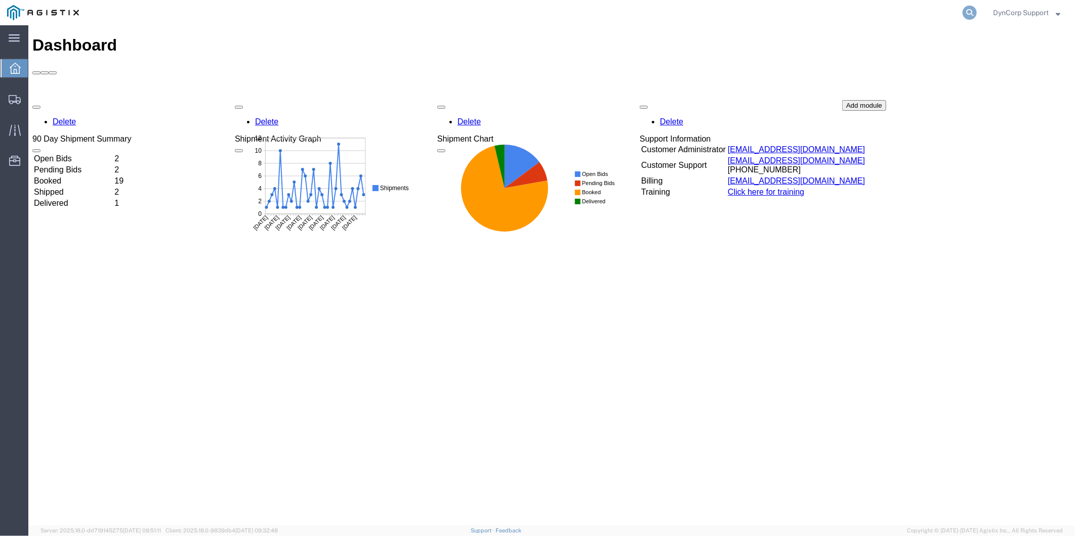
click at [966, 8] on icon at bounding box center [969, 13] width 14 height 14
click at [896, 12] on input "search" at bounding box center [809, 13] width 308 height 24
type input "56737851"
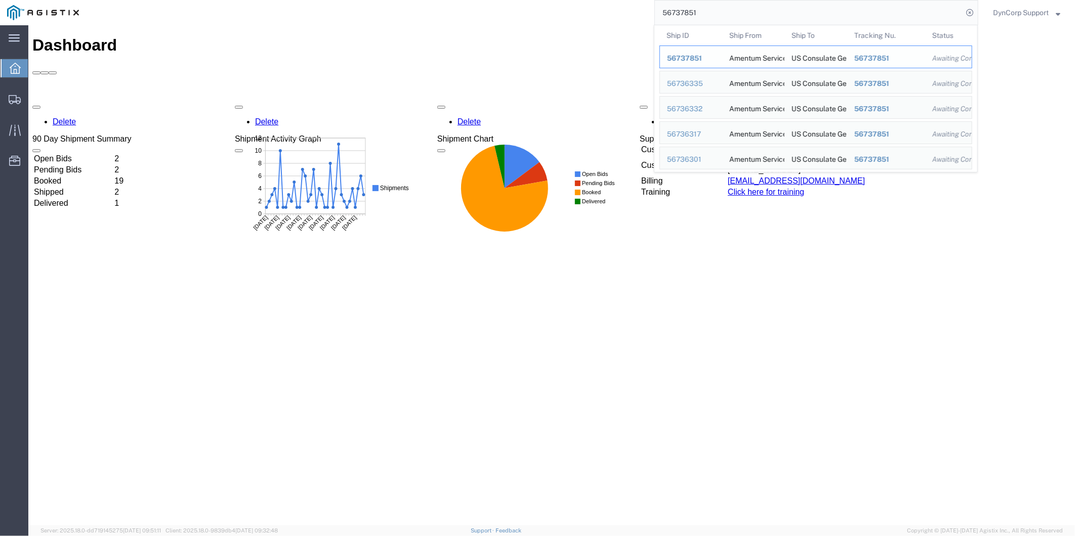
click at [689, 55] on span "56737851" at bounding box center [684, 58] width 35 height 8
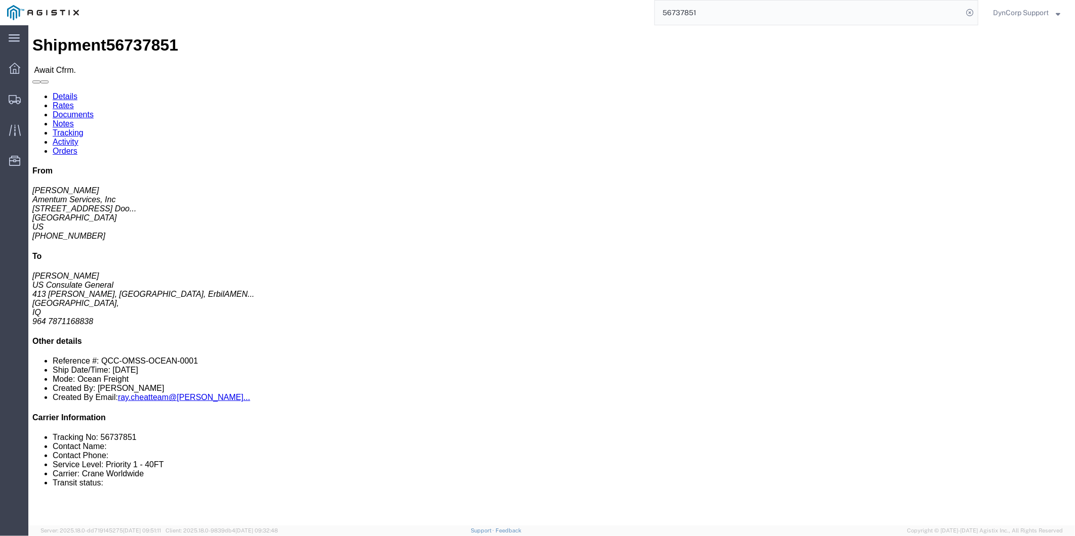
click link "Activity"
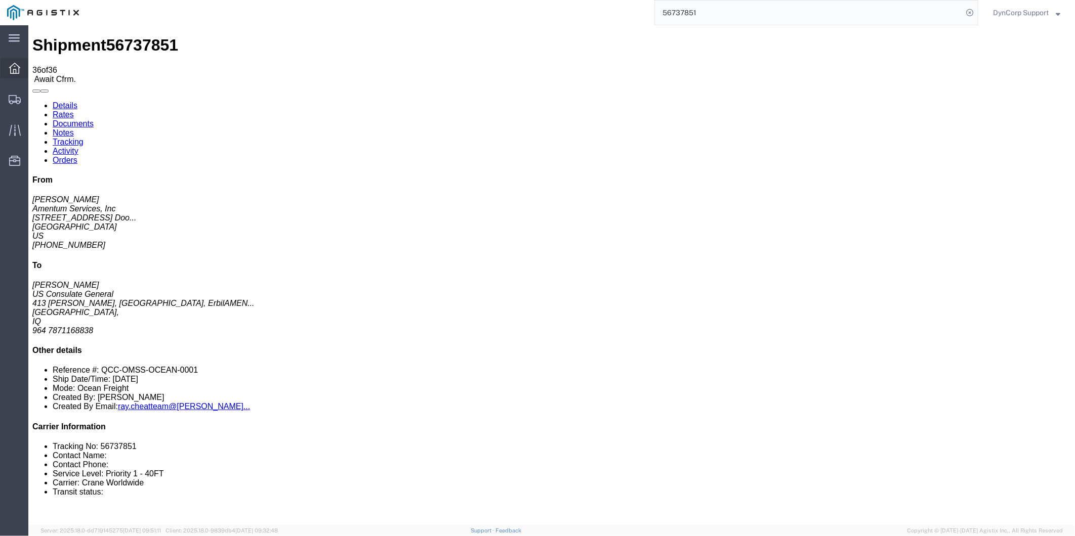
click at [16, 64] on icon at bounding box center [14, 68] width 11 height 11
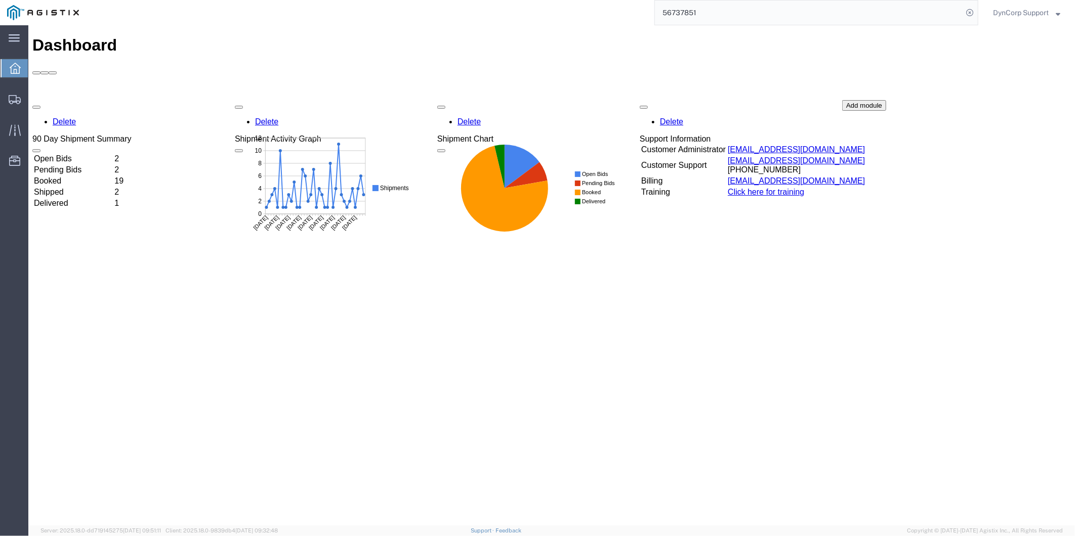
click at [76, 153] on td "Open Bids" at bounding box center [72, 158] width 79 height 10
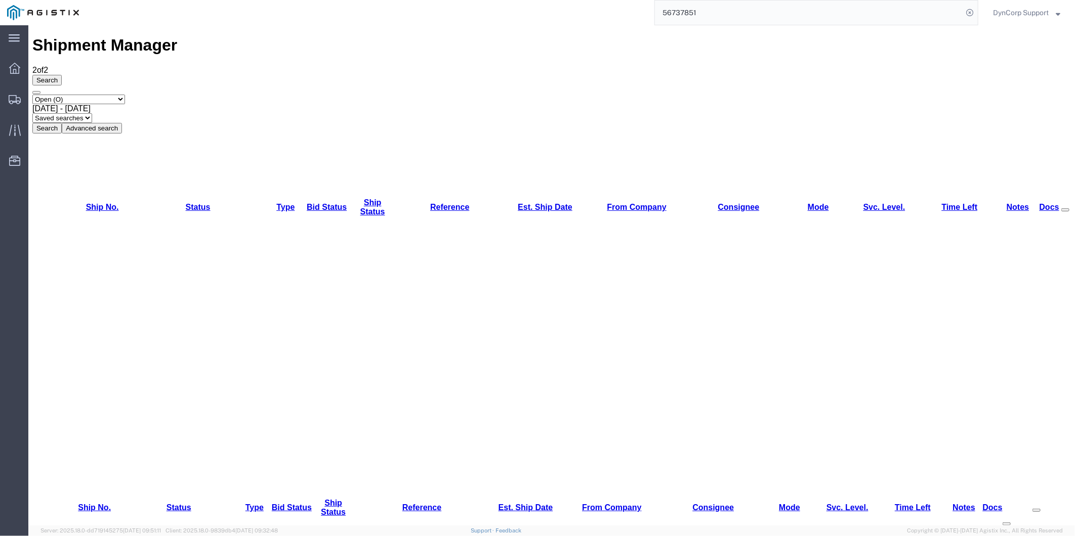
click at [124, 94] on select "Select status Active (AC, O, P) All Approved Awaiting Confirmation (AC) Booked …" at bounding box center [78, 99] width 93 height 10
select select "AWAITCONF"
click at [32, 94] on select "Select status Active (AC, O, P) All Approved Awaiting Confirmation (AC) Booked …" at bounding box center [78, 99] width 93 height 10
click at [61, 122] on button "Search" at bounding box center [46, 127] width 29 height 11
click at [578, 246] on div "Shipment Manager 2 of 2 Search Select status Active (AC, O, P) All Approved Awa…" at bounding box center [551, 488] width 1038 height 907
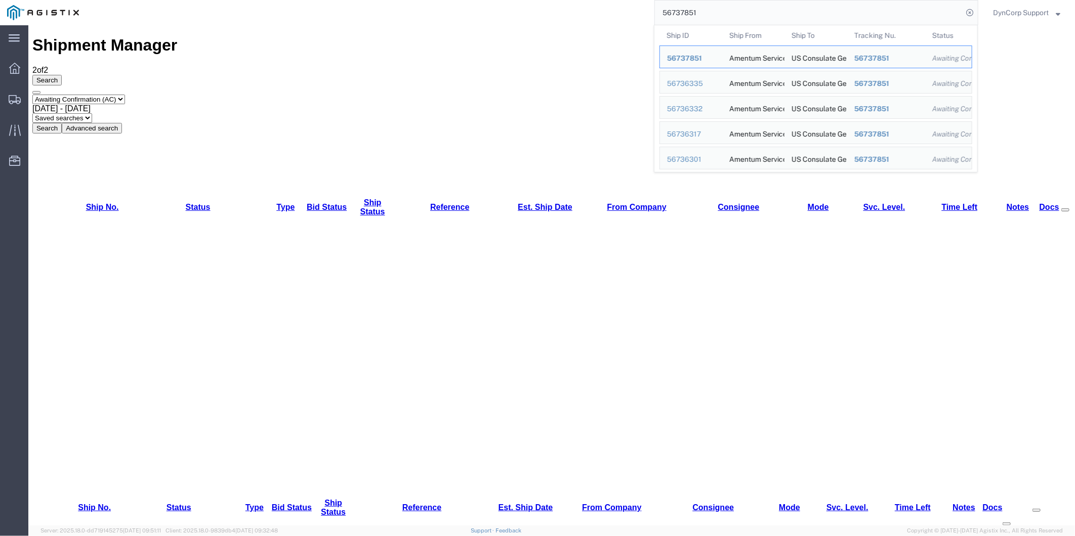
drag, startPoint x: 752, startPoint y: 6, endPoint x: 580, endPoint y: 6, distance: 172.0
click at [581, 6] on div "56737851 Ship ID Ship From Ship To Tracking Nu. Status Ship ID 56737851 Ship Fr…" at bounding box center [532, 12] width 892 height 25
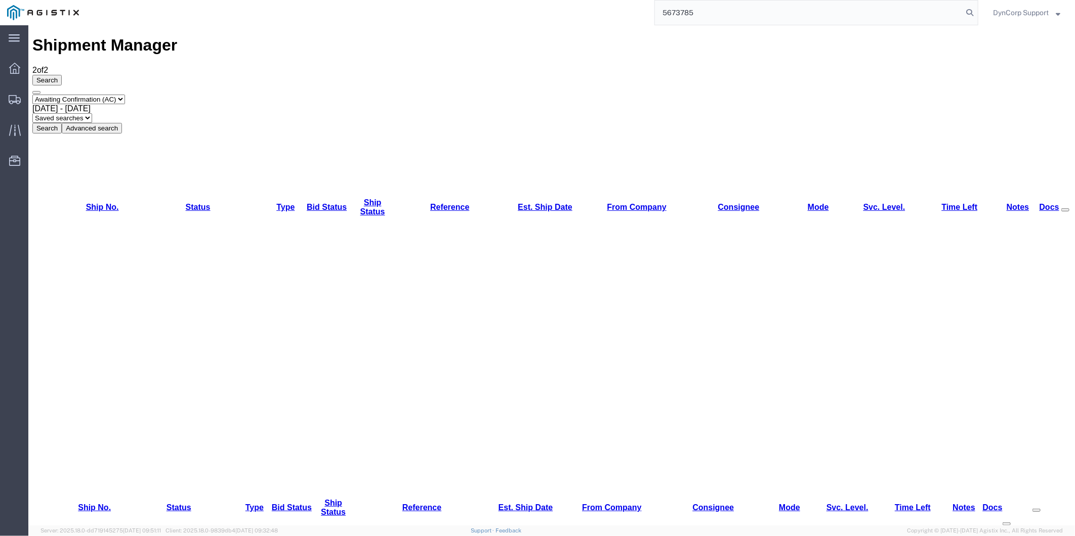
type input "56737851"
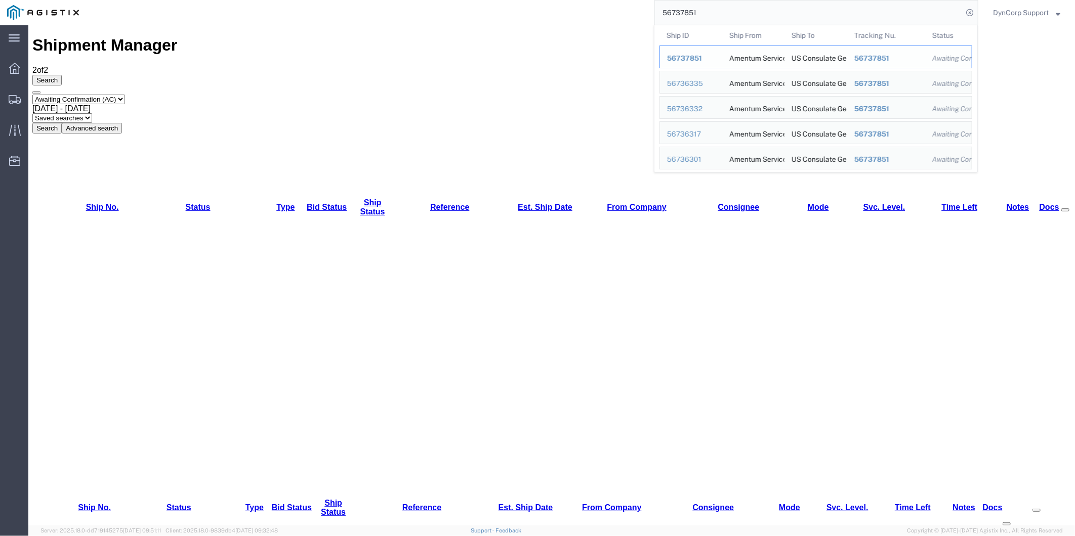
click at [675, 58] on span "56737851" at bounding box center [684, 58] width 35 height 8
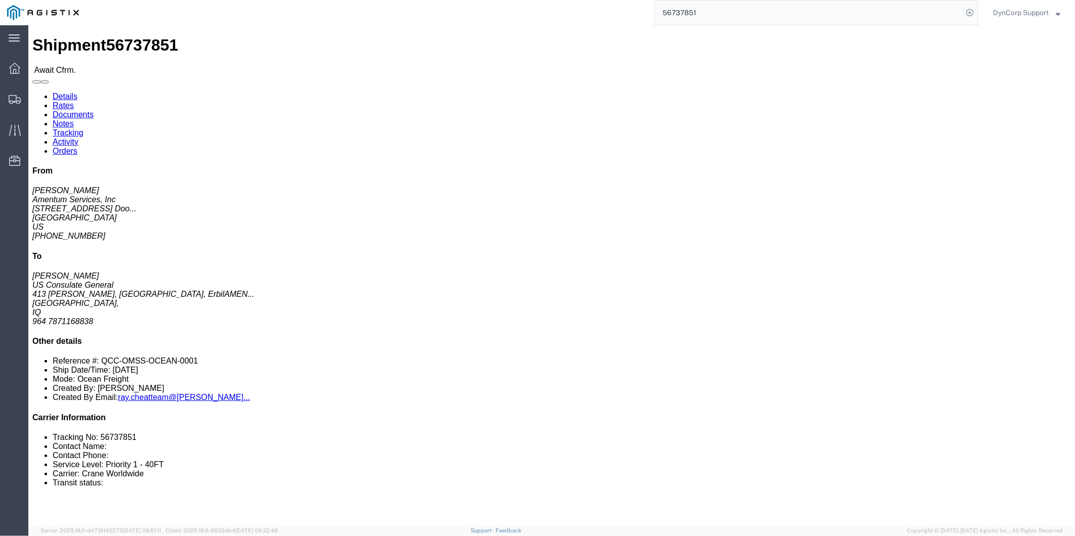
click link "Rates"
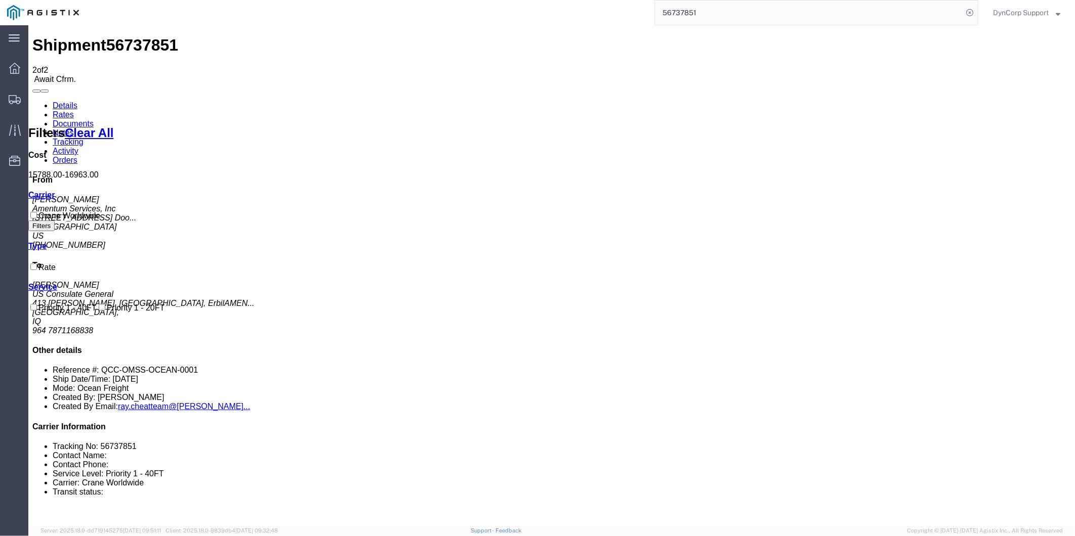
click at [93, 119] on link "Documents" at bounding box center [72, 123] width 41 height 9
click at [73, 128] on link "Notes" at bounding box center [62, 132] width 21 height 9
click at [83, 137] on link "Tracking" at bounding box center [67, 141] width 31 height 9
click at [78, 146] on link "Activity" at bounding box center [65, 150] width 26 height 9
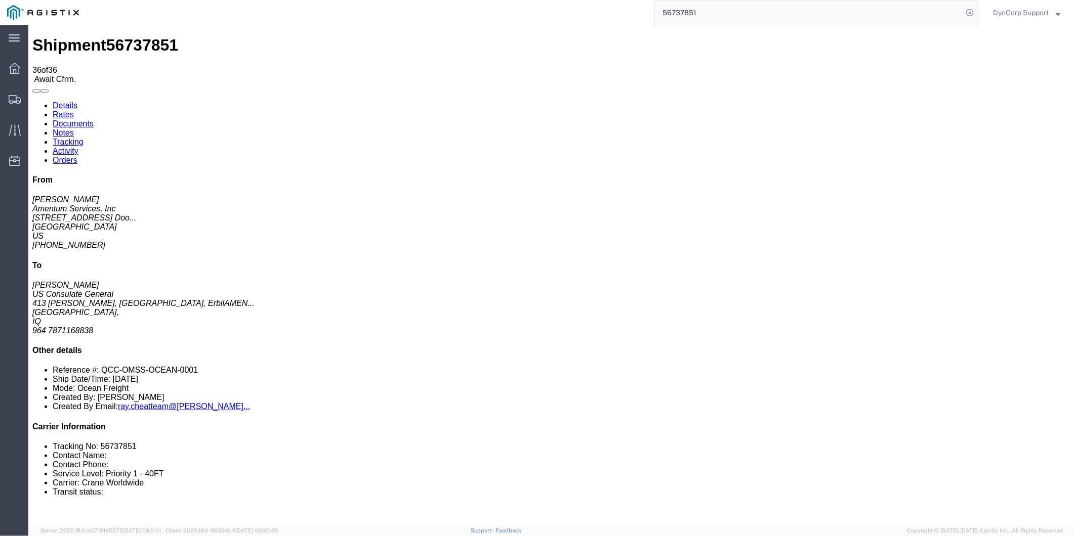
click at [77, 155] on link "Orders" at bounding box center [64, 159] width 25 height 9
click at [73, 128] on link "Notes" at bounding box center [62, 132] width 21 height 9
click at [93, 119] on link "Documents" at bounding box center [72, 123] width 41 height 9
click at [61, 101] on link "Details" at bounding box center [64, 105] width 25 height 9
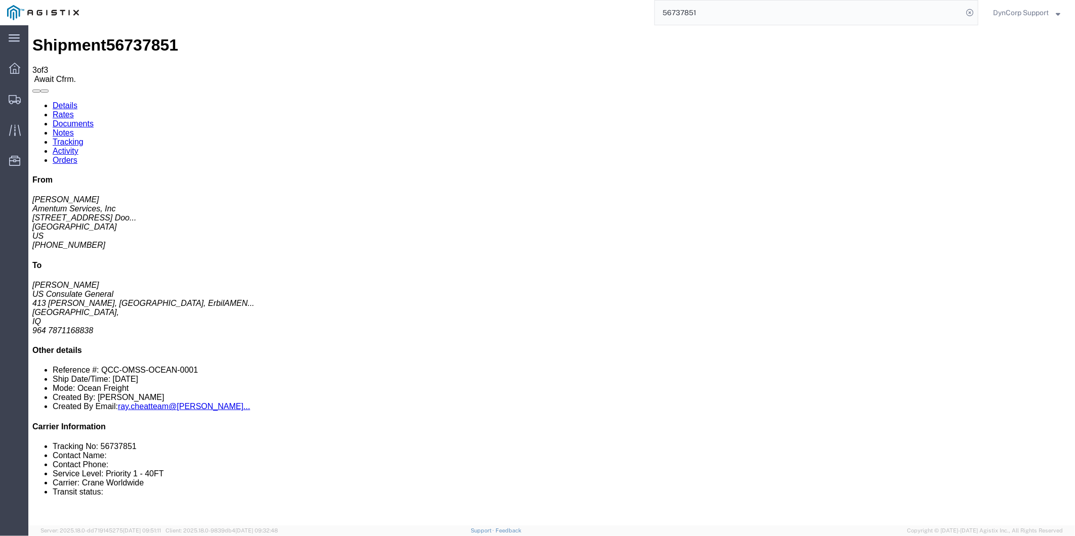
click button "button"
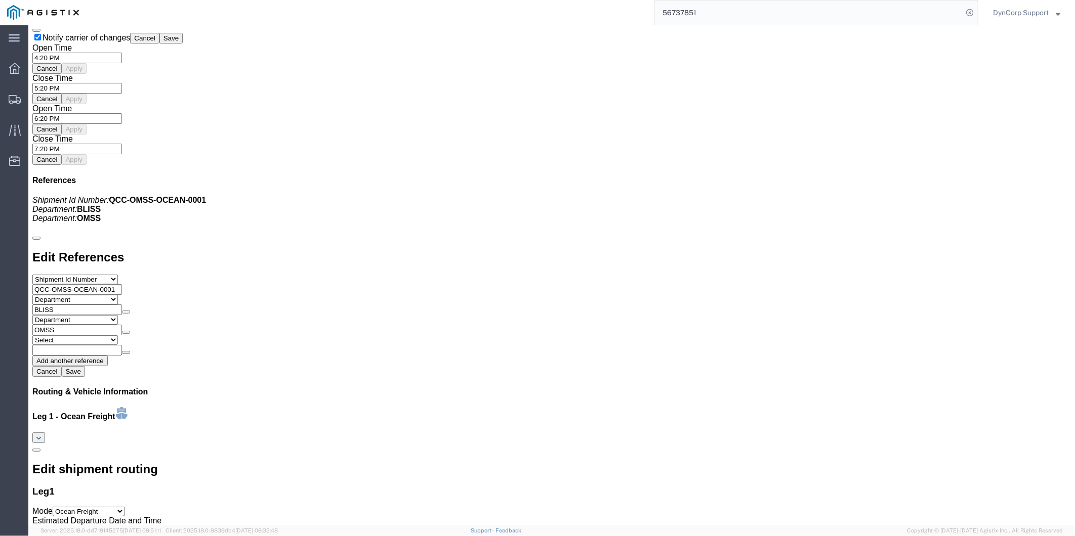
scroll to position [899, 0]
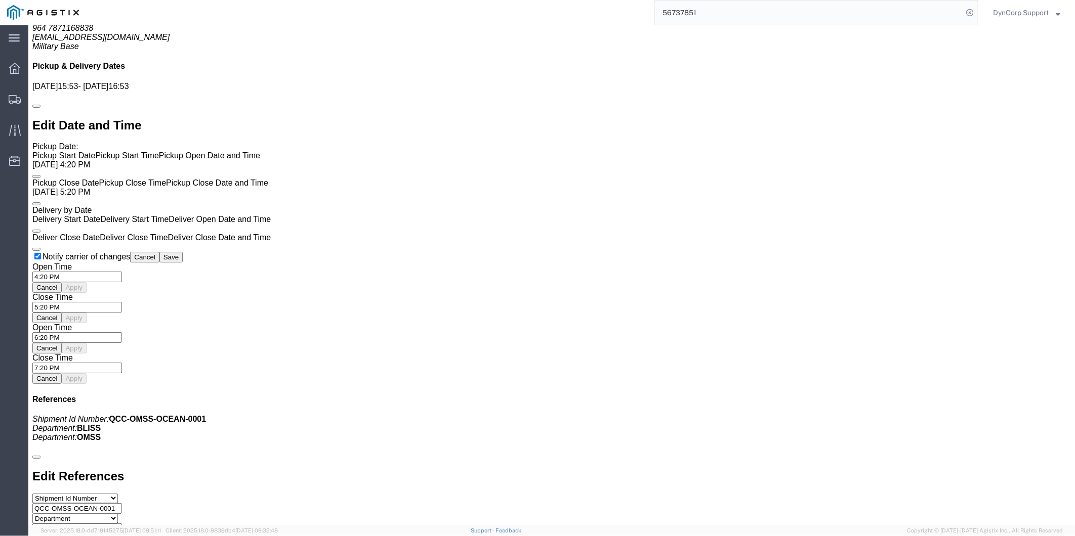
click span "Await Cfrm."
click at [15, 67] on icon at bounding box center [14, 68] width 11 height 11
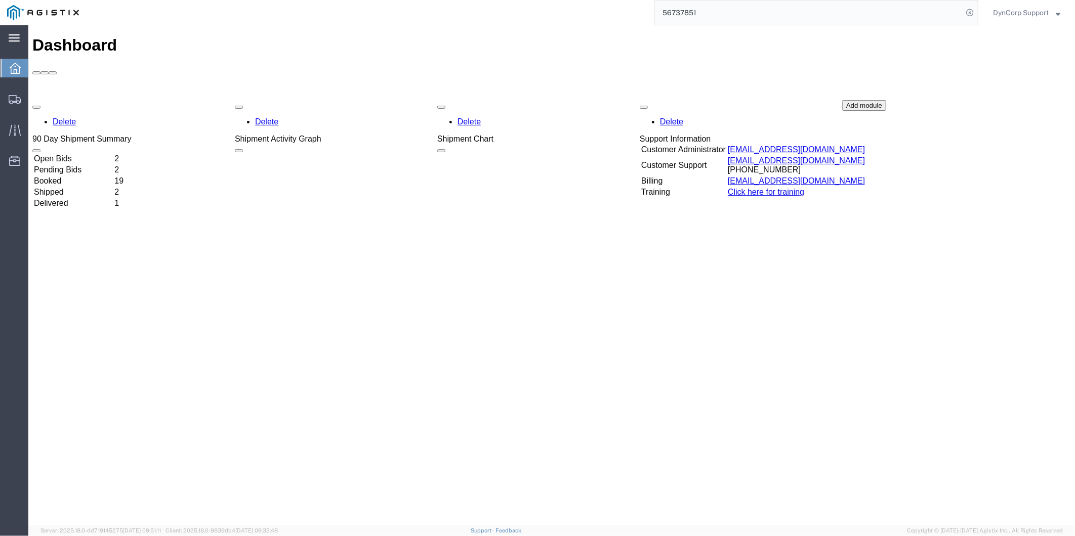
click at [11, 38] on icon at bounding box center [14, 37] width 11 height 7
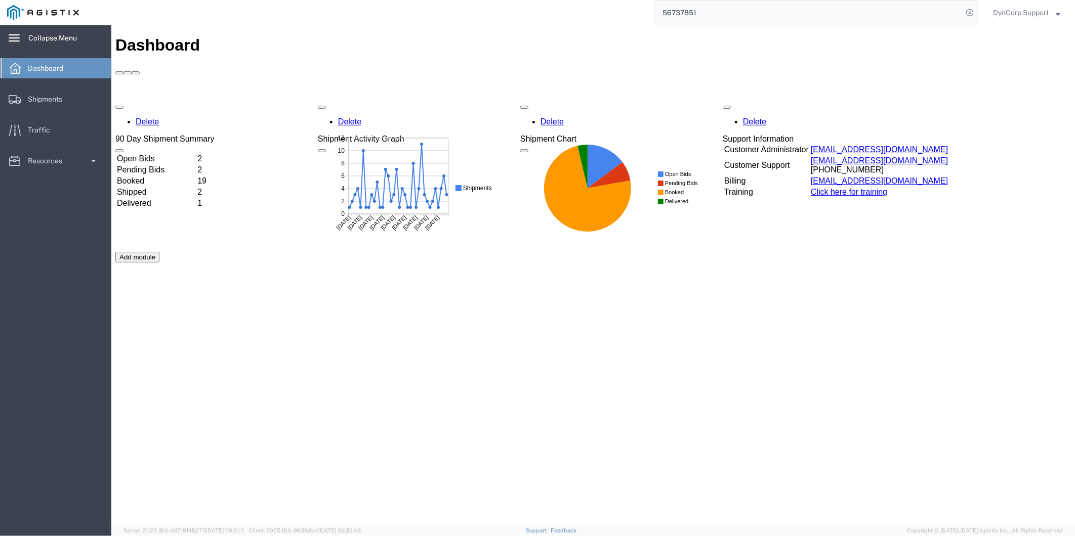
click at [11, 38] on icon at bounding box center [14, 37] width 11 height 7
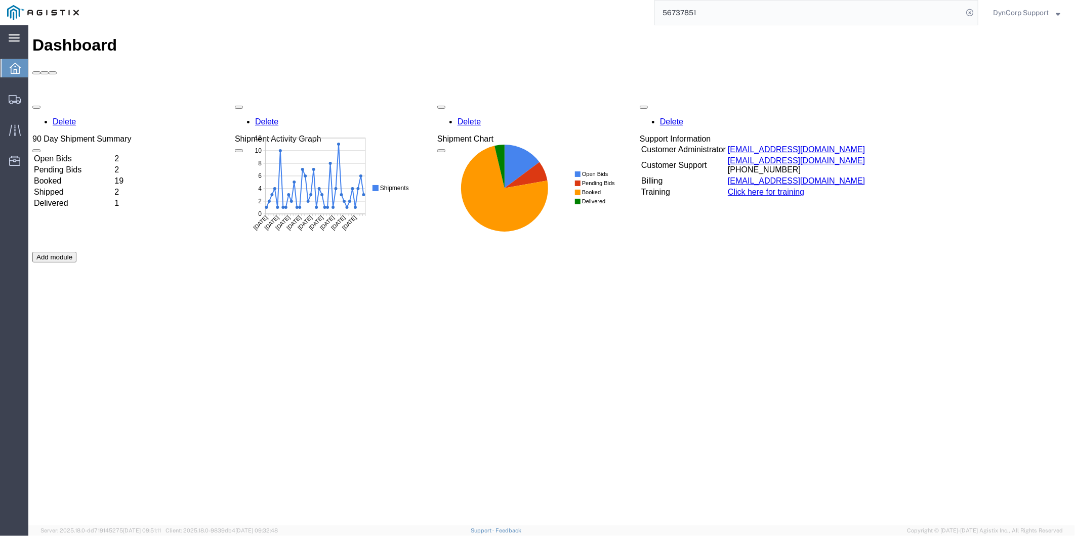
click at [11, 38] on icon at bounding box center [14, 37] width 11 height 7
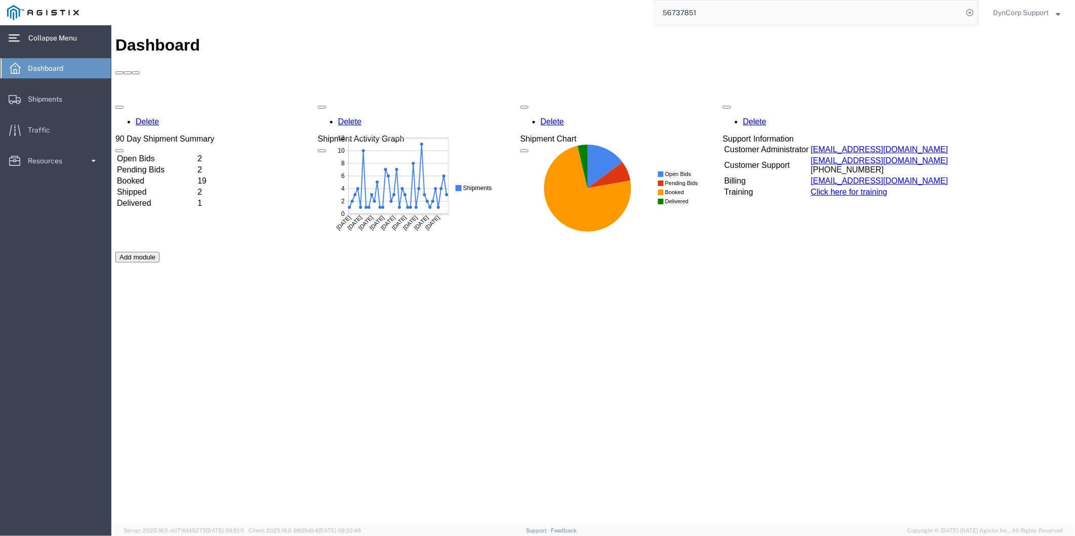
click at [161, 164] on td "Pending Bids" at bounding box center [155, 169] width 79 height 10
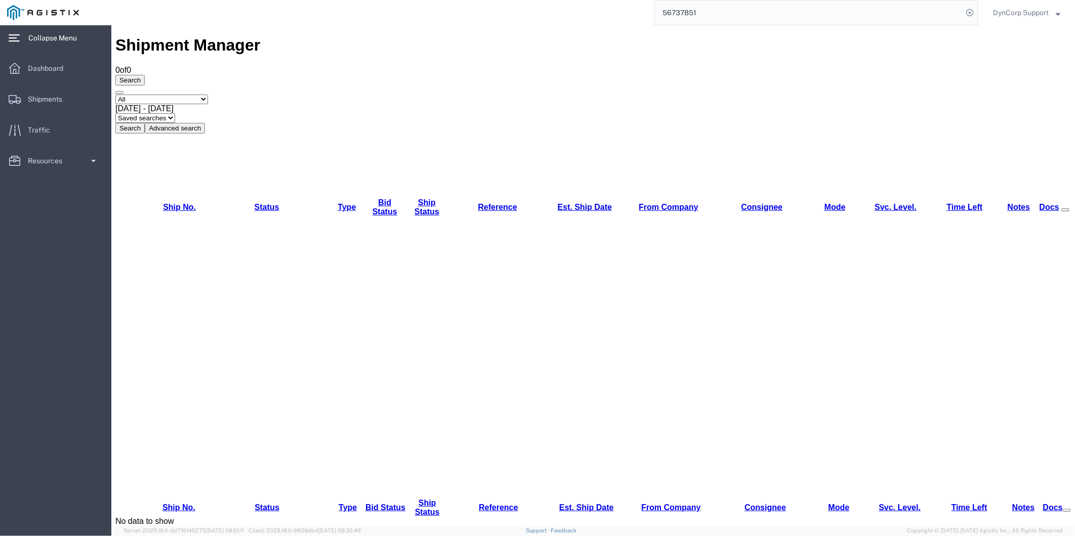
click at [207, 94] on select "Select status Active (AC, O, P) All Approved Awaiting Confirmation (AC) Booked …" at bounding box center [161, 99] width 93 height 10
select select "AWAITCONF"
click at [115, 94] on select "Select status Active (AC, O, P) All Approved Awaiting Confirmation (AC) Booked …" at bounding box center [161, 99] width 93 height 10
click at [144, 122] on button "Search" at bounding box center [129, 127] width 29 height 11
click at [175, 113] on select "Saved searches" at bounding box center [145, 118] width 60 height 10
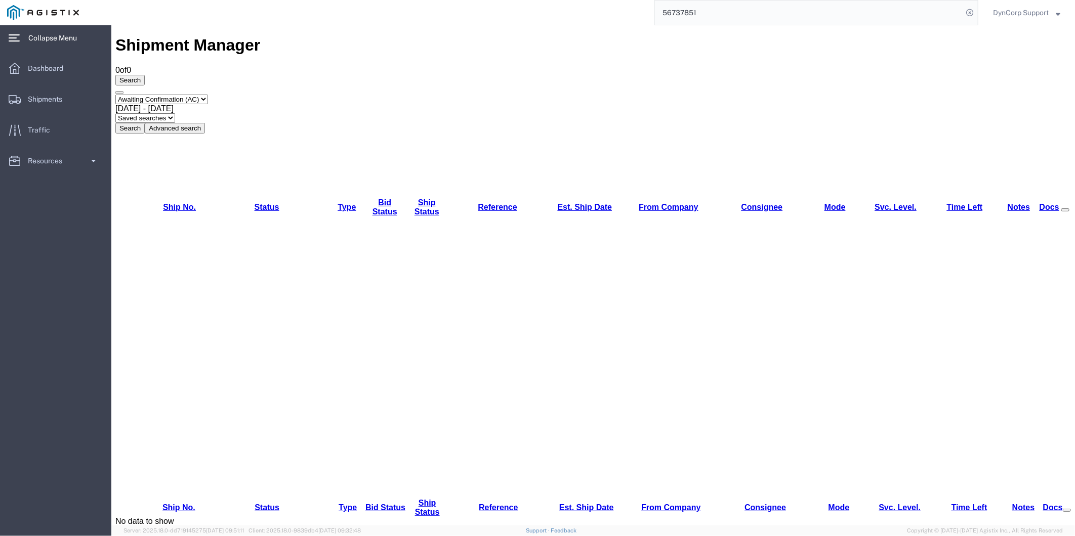
click at [175, 113] on select "Saved searches" at bounding box center [145, 118] width 60 height 10
click at [204, 122] on button "Advanced search" at bounding box center [174, 127] width 60 height 11
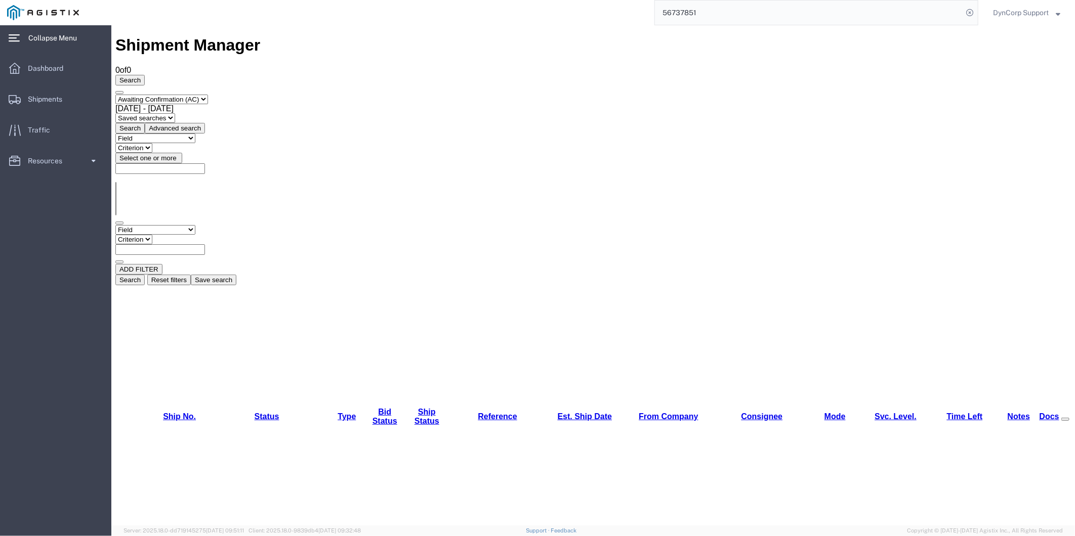
click at [204, 244] on input "text" at bounding box center [160, 249] width 90 height 11
paste input "ITN: X20250911275031"
type input "ITN: X20250911275031"
drag, startPoint x: 369, startPoint y: 107, endPoint x: 279, endPoint y: 68, distance: 97.9
click at [288, 85] on form "Select status Active (AC, O, P) All Approved Awaiting Confirmation (AC) Booked …" at bounding box center [592, 185] width 955 height 200
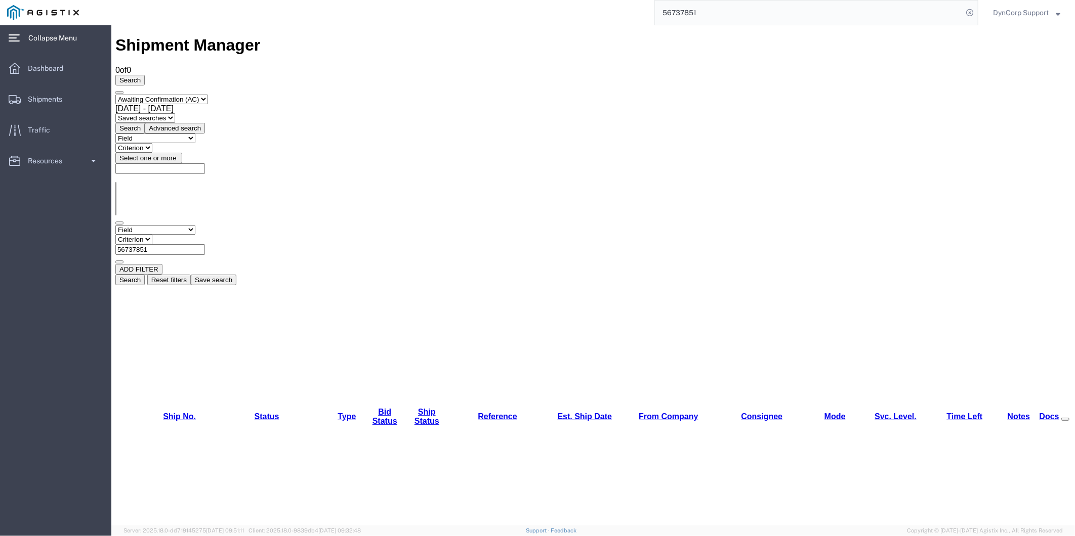
type input "56737851"
click at [144, 274] on button "Search" at bounding box center [129, 279] width 29 height 11
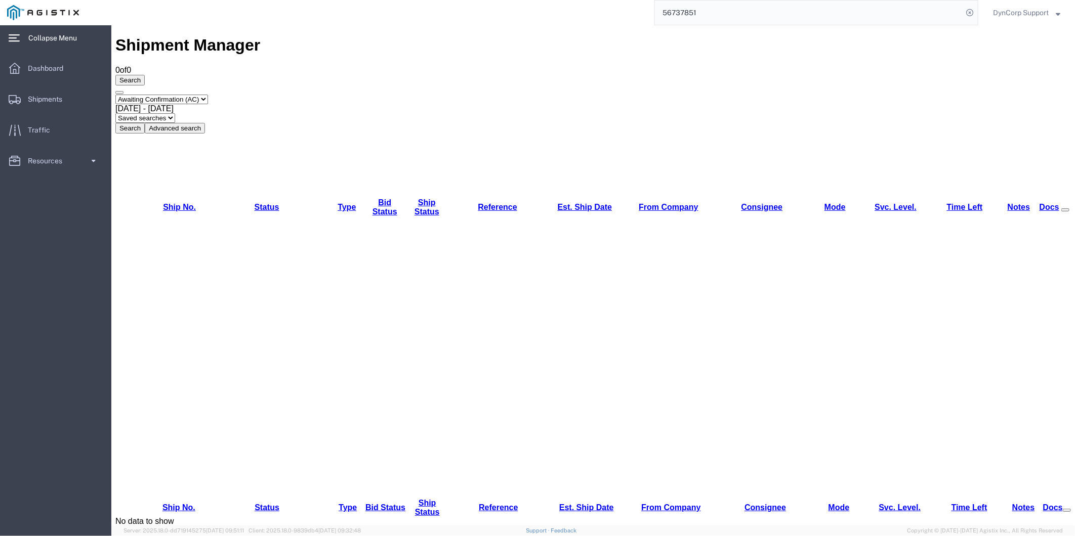
click at [144, 122] on button "Search" at bounding box center [129, 127] width 29 height 11
click at [207, 94] on select "Select status Active (AC, O, P) All Approved Awaiting Confirmation (AC) Booked …" at bounding box center [161, 99] width 93 height 10
select select "ALL"
click at [115, 94] on select "Select status Active (AC, O, P) All Approved Awaiting Confirmation (AC) Booked …" at bounding box center [161, 99] width 93 height 10
click at [144, 122] on button "Search" at bounding box center [129, 127] width 29 height 11
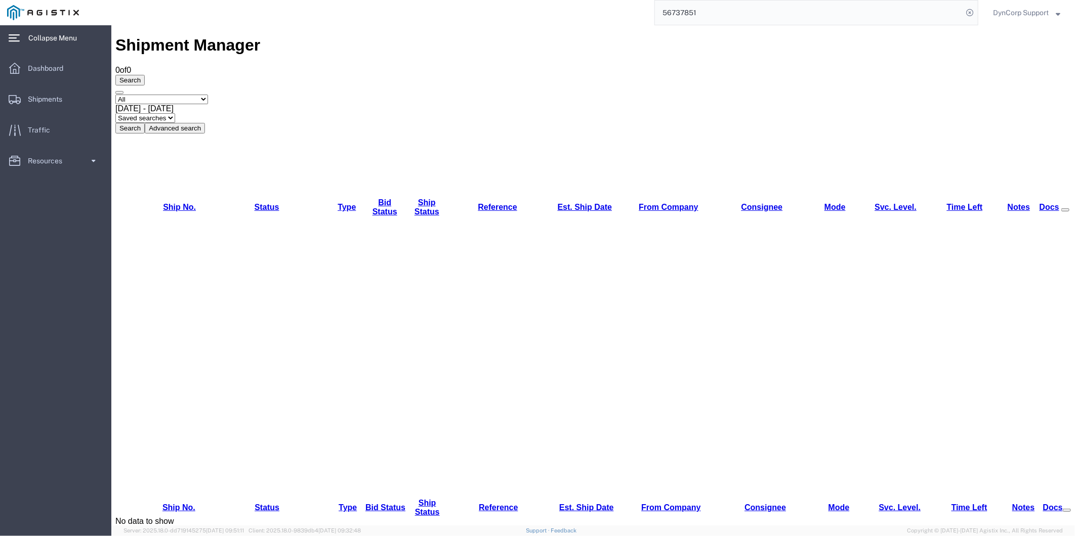
click at [144, 122] on button "Search" at bounding box center [129, 127] width 29 height 11
click at [901, 19] on input "56737851" at bounding box center [809, 13] width 308 height 24
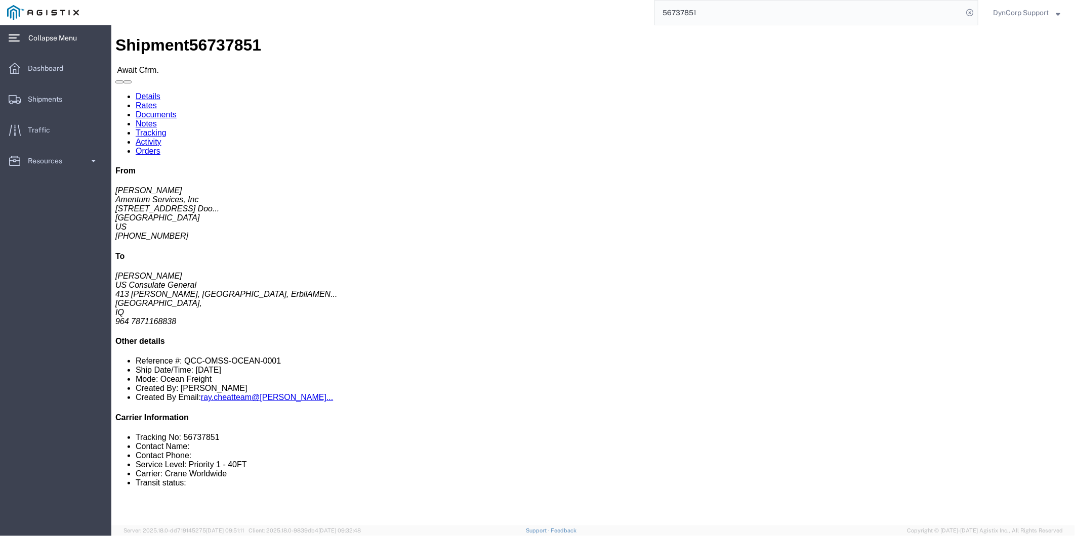
click link "Confirm"
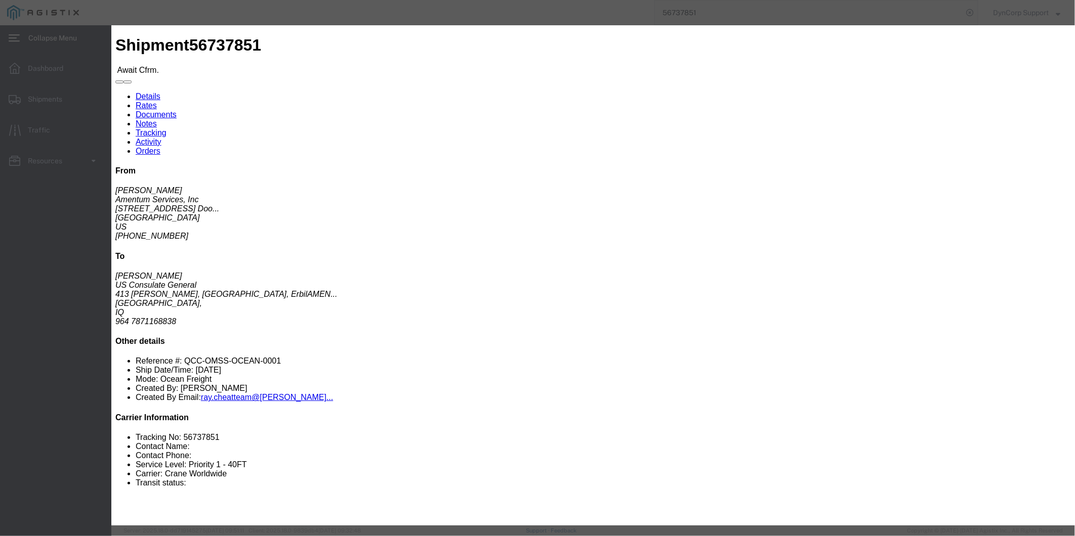
click input "text"
type input "259401990"
click input "text"
type input "[DEMOGRAPHIC_DATA][PERSON_NAME]"
click input "text"
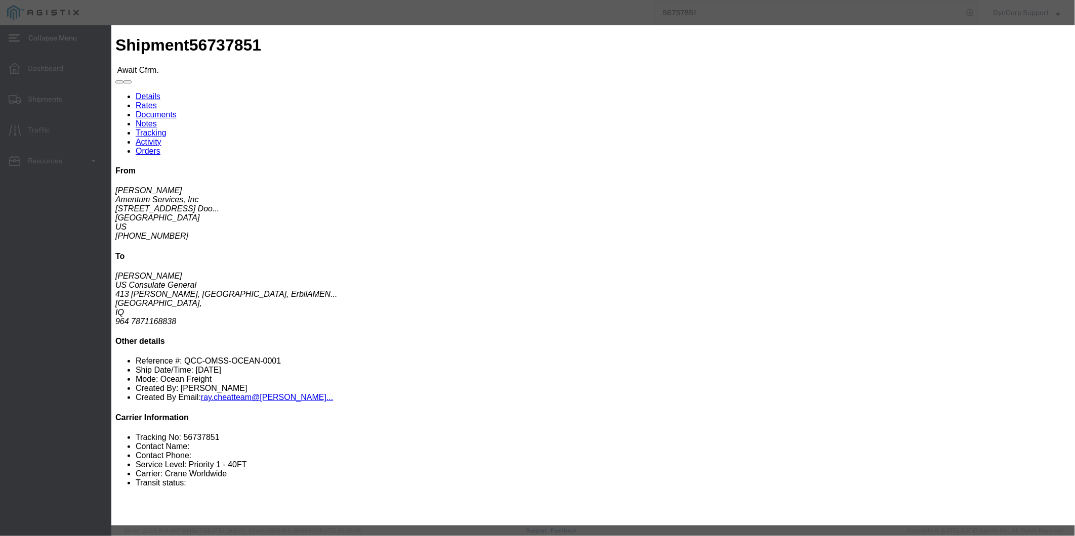
drag, startPoint x: 648, startPoint y: 177, endPoint x: 641, endPoint y: 153, distance: 25.4
click div "Confirmation Details Use my profile Bill of Lading Number 259401990 Person Moni…"
click input "text"
type input "4699426889"
click link "Rates"
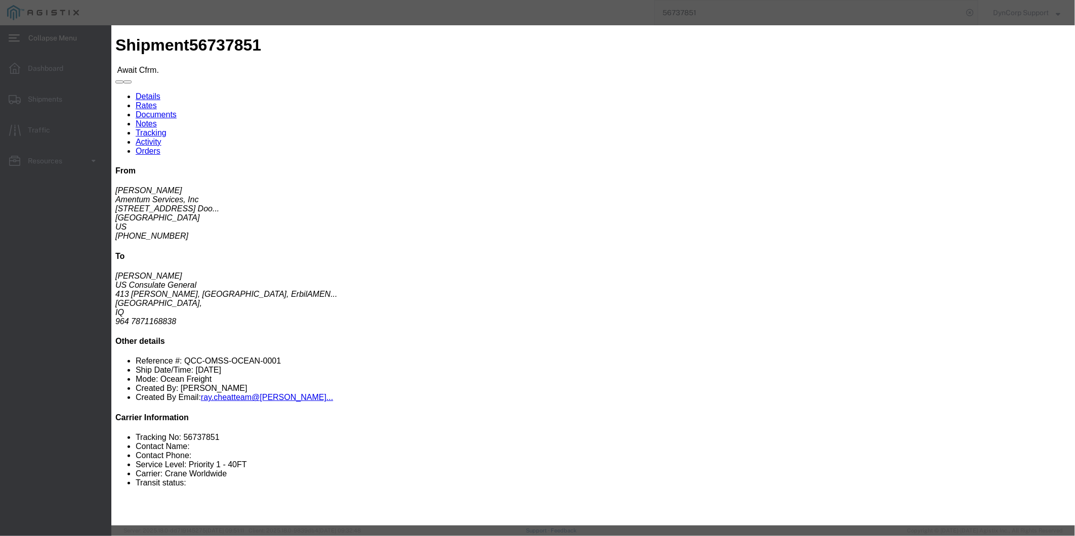
click link "Confirmation Details"
click button "Close"
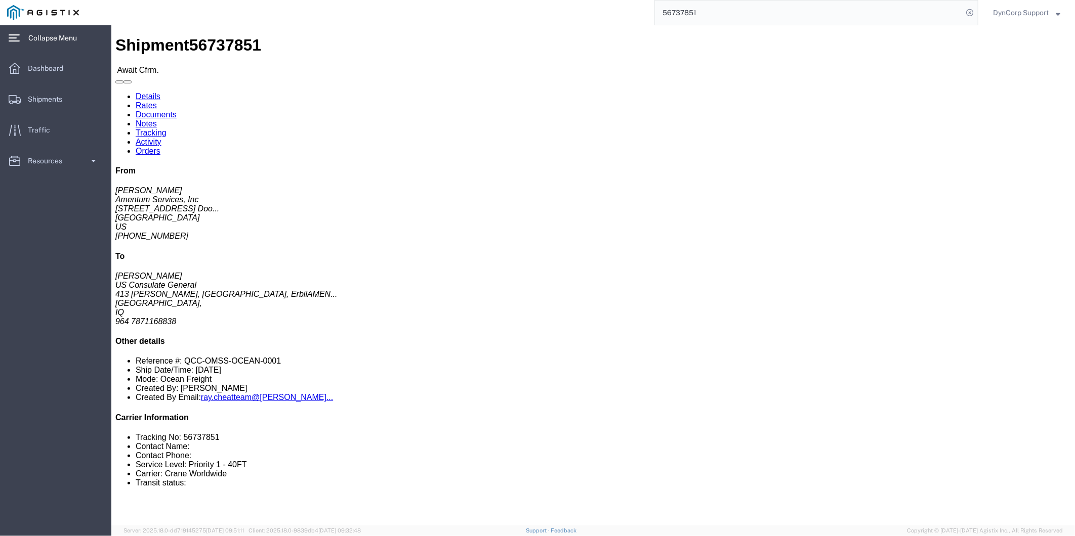
click link "Rates"
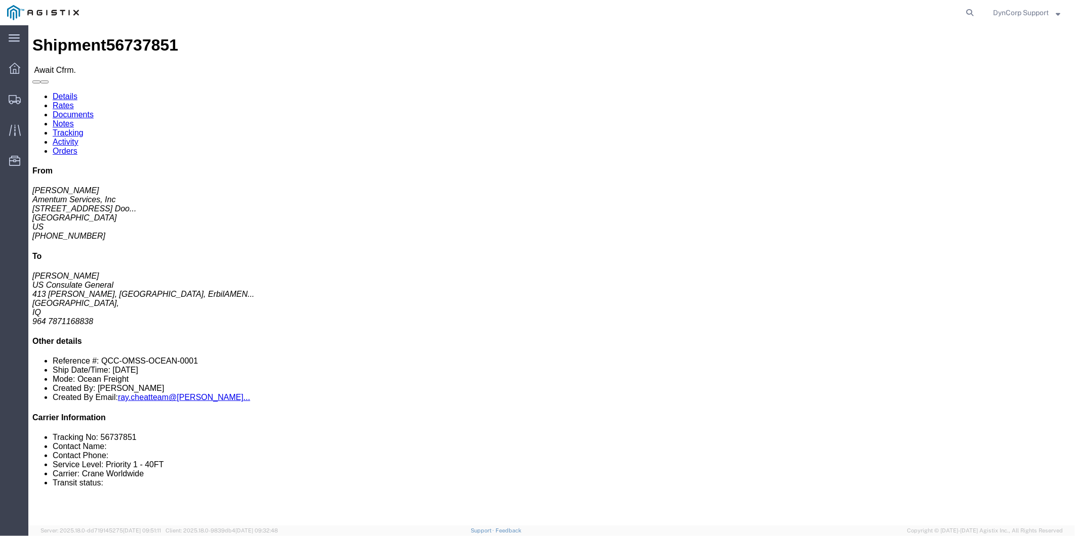
click link "Rates"
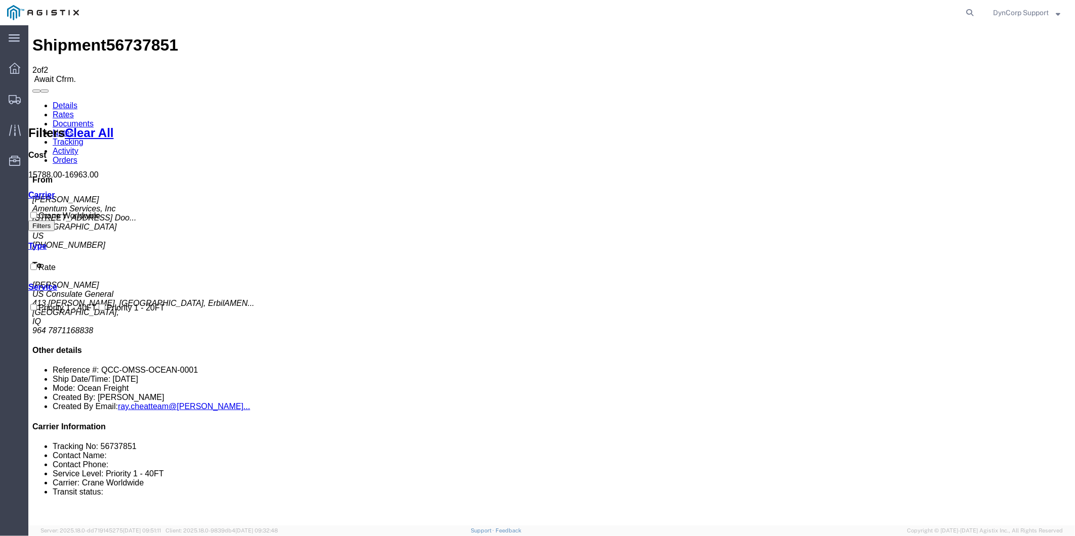
click at [62, 9] on img at bounding box center [43, 12] width 72 height 15
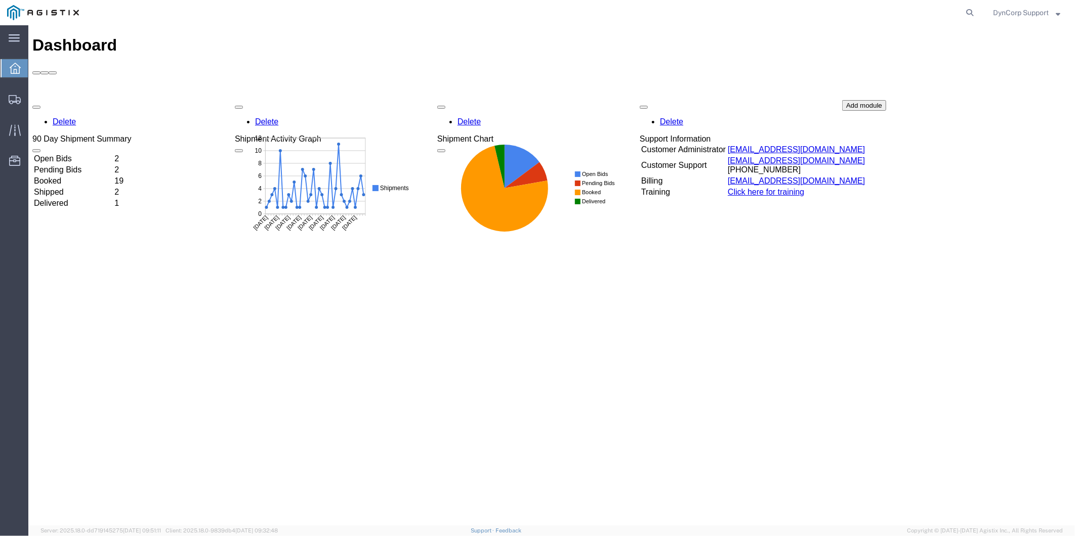
drag, startPoint x: 286, startPoint y: 394, endPoint x: 284, endPoint y: 389, distance: 5.7
click at [287, 394] on div "Dashboard Delete 90 Day Shipment Summary Open Bids 2 Pending Bids 2 Booked 19 S…" at bounding box center [551, 285] width 1038 height 500
drag, startPoint x: 309, startPoint y: 344, endPoint x: 199, endPoint y: 145, distance: 227.4
click at [309, 344] on div "Dashboard Delete 90 Day Shipment Summary Open Bids 2 Pending Bids 2 Booked 19 S…" at bounding box center [551, 285] width 1038 height 500
